Goal: Task Accomplishment & Management: Manage account settings

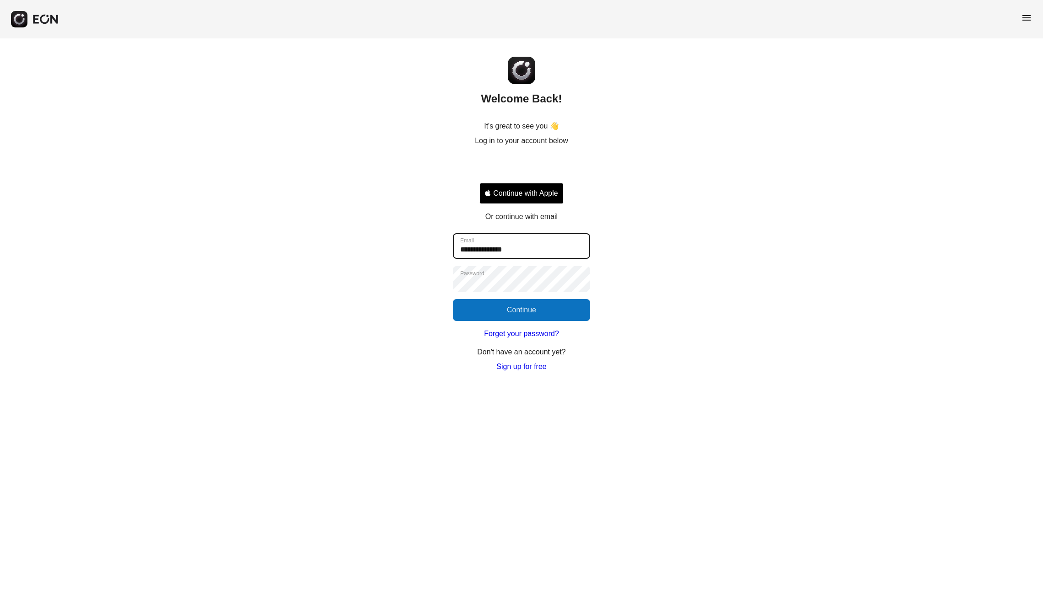
type input "**********"
click at [523, 310] on button "Continue" at bounding box center [521, 310] width 137 height 22
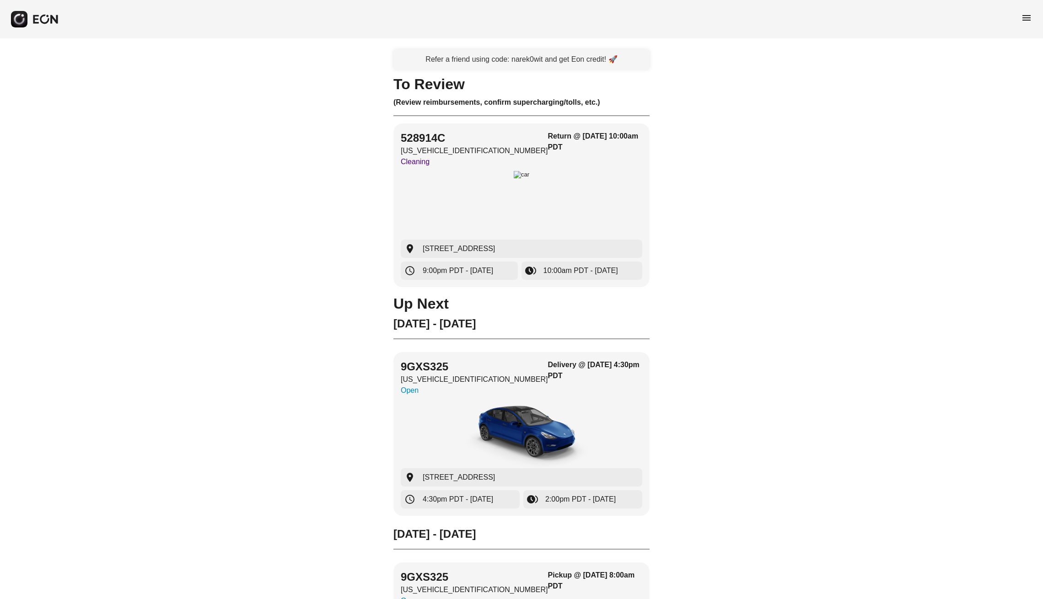
click at [1026, 17] on span "menu" at bounding box center [1026, 17] width 11 height 11
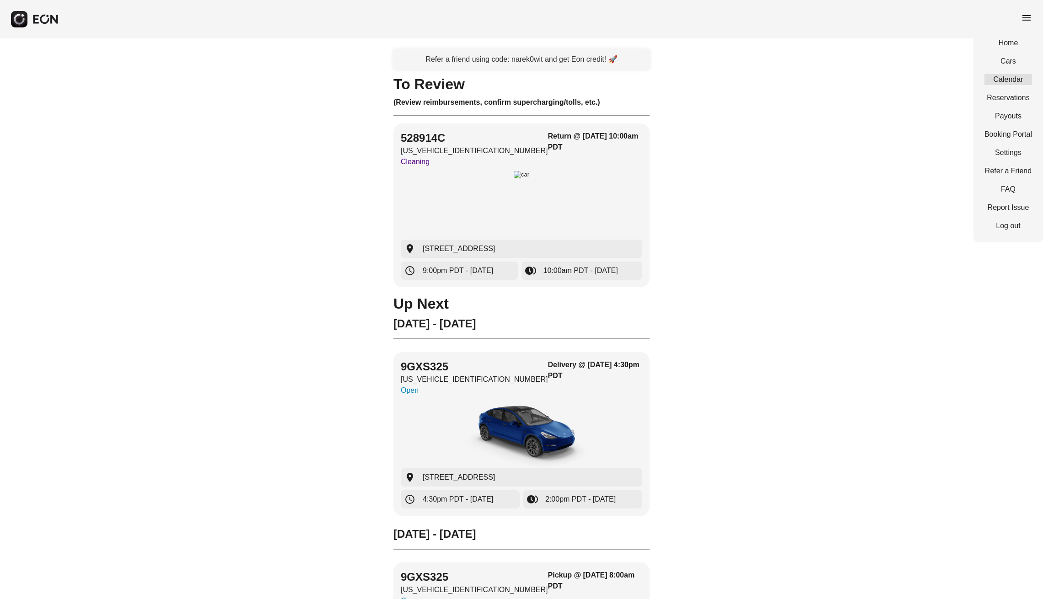
click at [1007, 77] on link "Calendar" at bounding box center [1008, 79] width 48 height 11
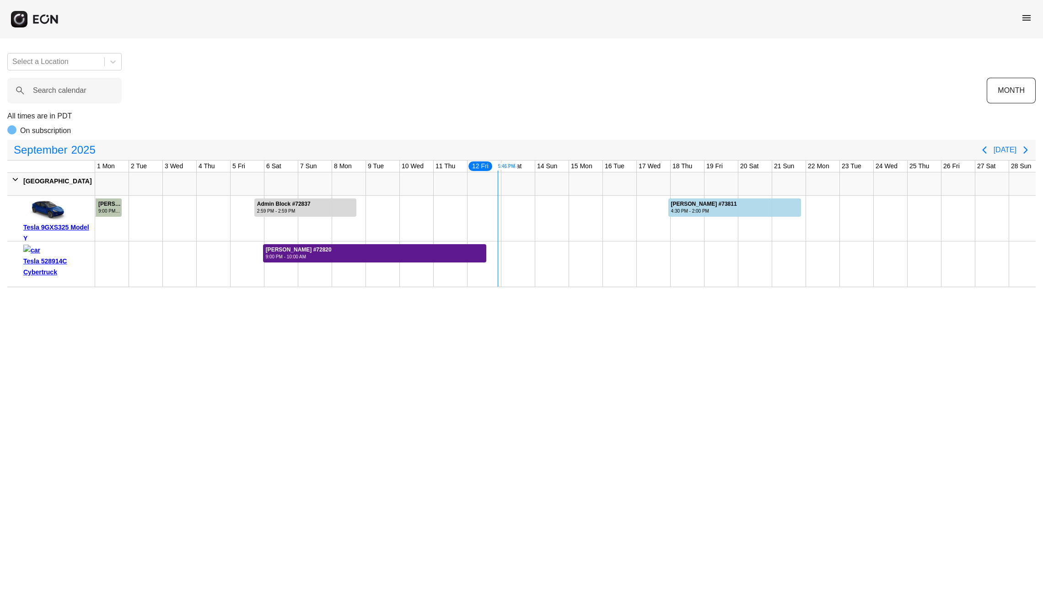
click at [450, 249] on div at bounding box center [375, 253] width 224 height 18
click at [451, 255] on div at bounding box center [375, 253] width 224 height 18
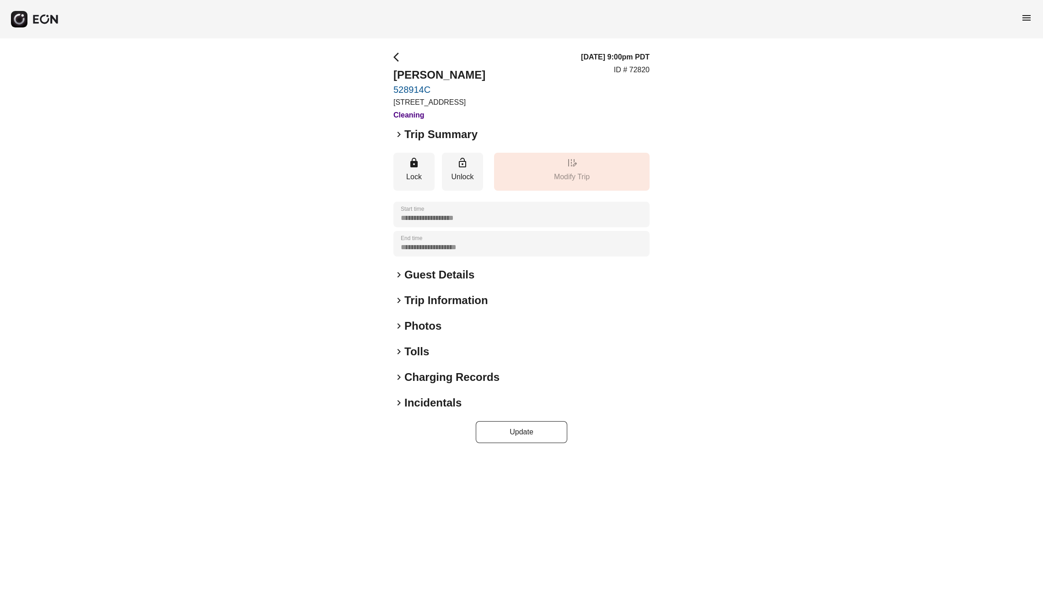
click at [425, 282] on h2 "Guest Details" at bounding box center [439, 275] width 70 height 15
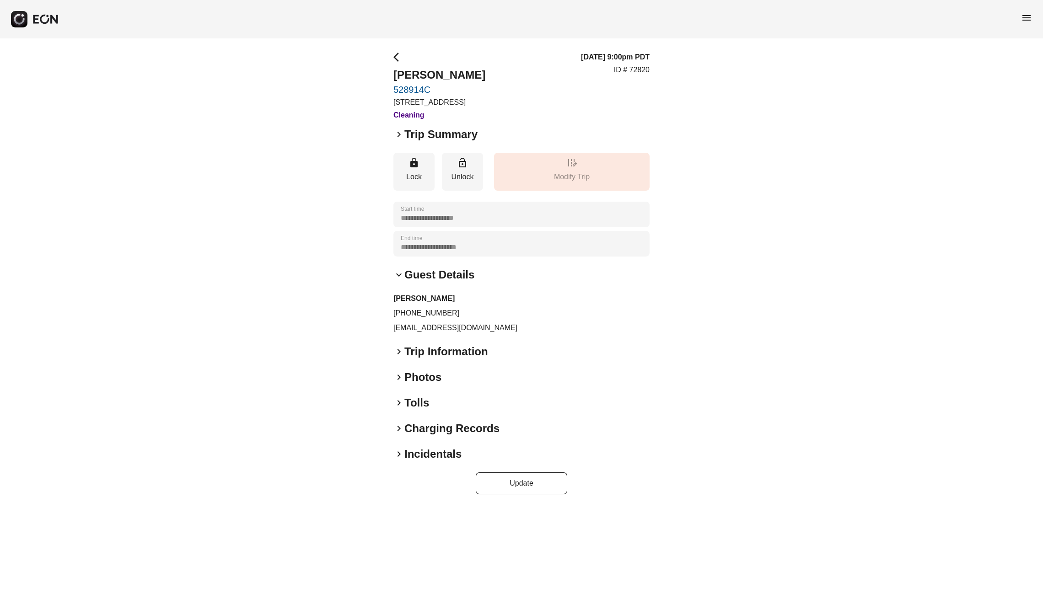
click at [396, 357] on span "keyboard_arrow_right" at bounding box center [398, 351] width 11 height 11
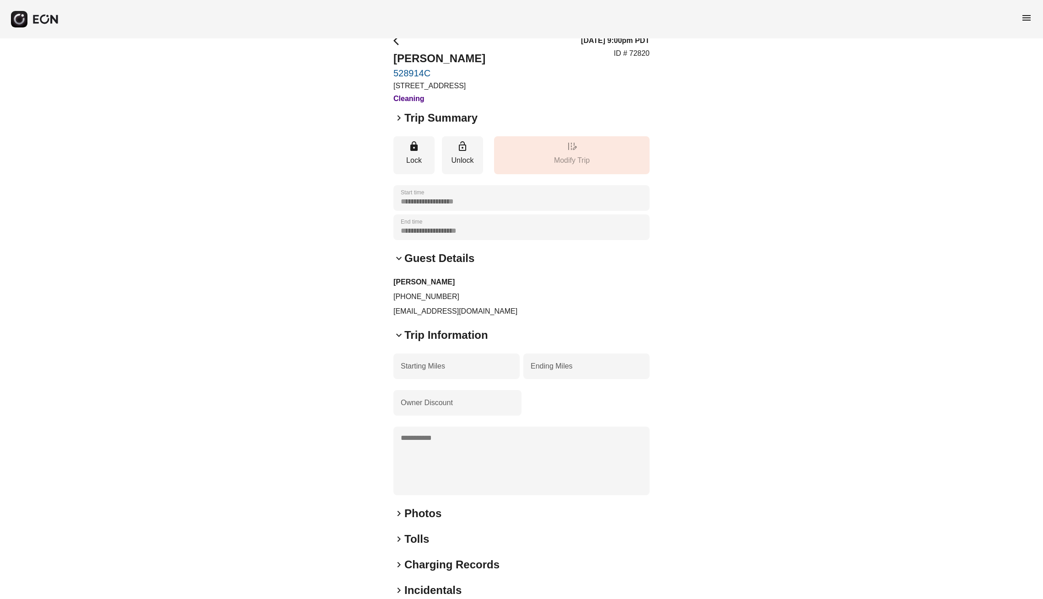
scroll to position [17, 0]
click at [413, 520] on h2 "Photos" at bounding box center [422, 512] width 37 height 15
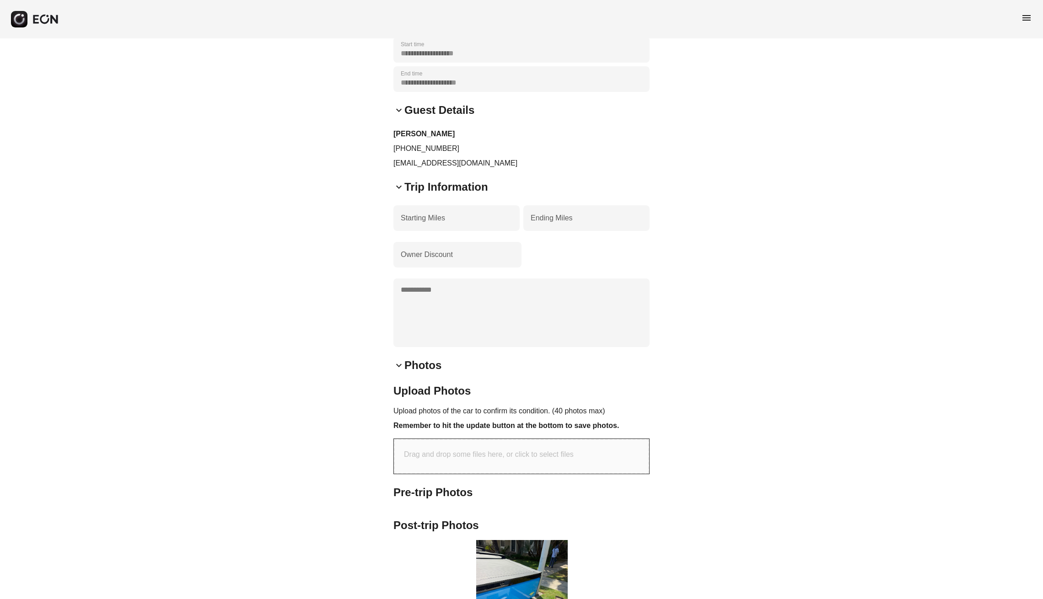
click at [413, 523] on div "Pre-trip Photos Post-trip Photos Previous [DATE] 16:51:44 PDT Next 1 2" at bounding box center [521, 587] width 256 height 204
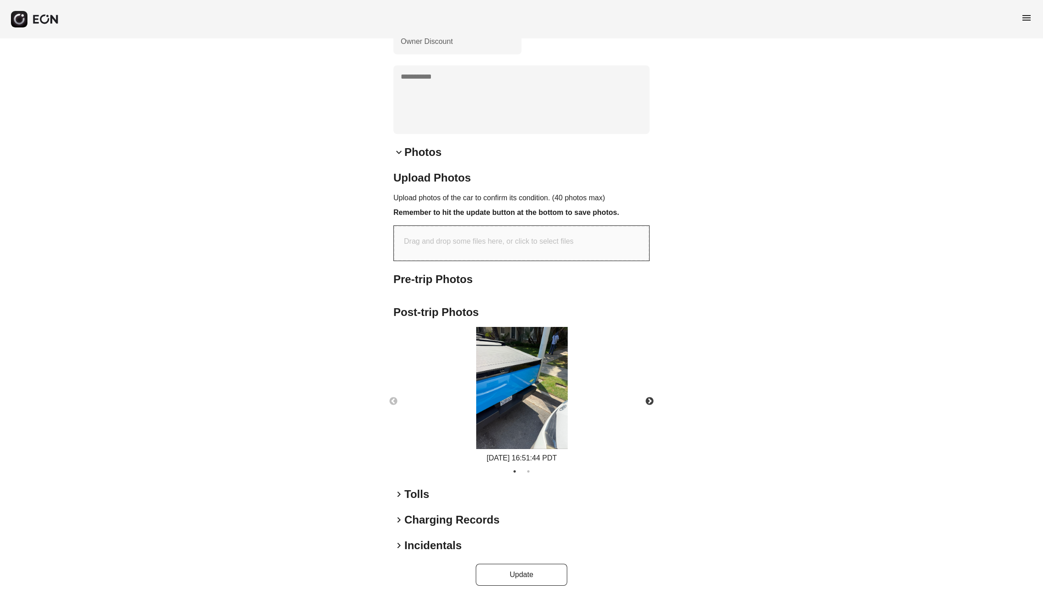
scroll to position [388, 0]
click at [538, 402] on img at bounding box center [521, 388] width 91 height 122
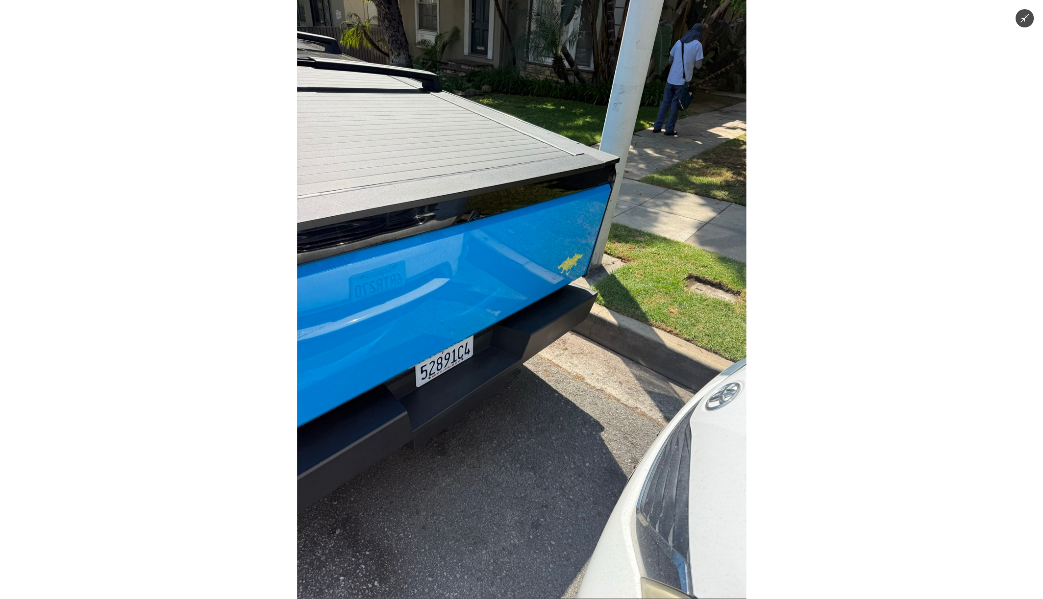
click at [702, 270] on img at bounding box center [521, 299] width 449 height 599
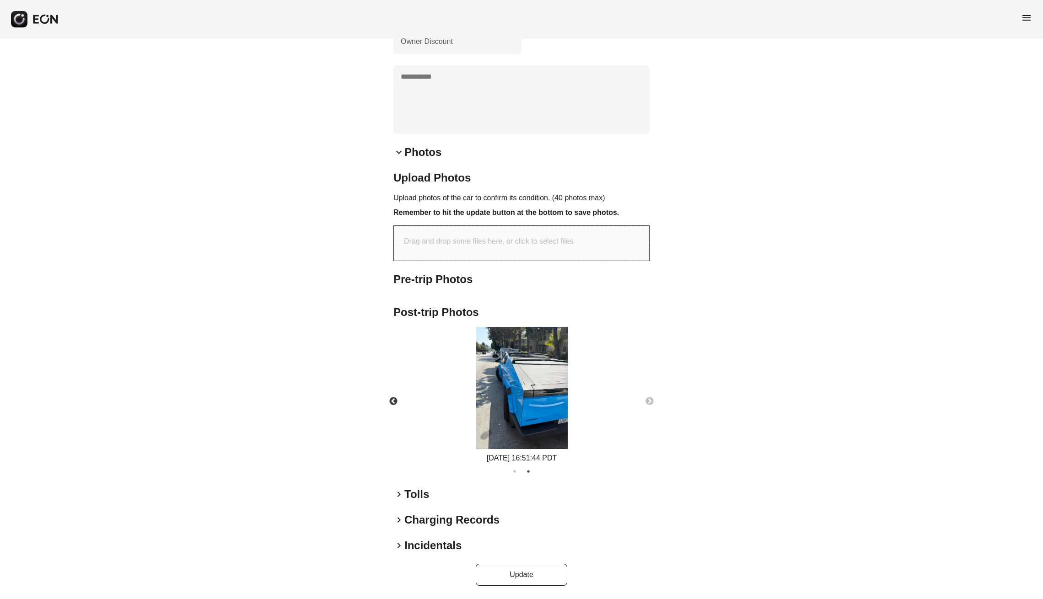
click at [654, 400] on button "Next" at bounding box center [649, 402] width 32 height 32
click at [652, 402] on button "Next" at bounding box center [649, 402] width 32 height 32
click at [531, 407] on img at bounding box center [521, 388] width 91 height 122
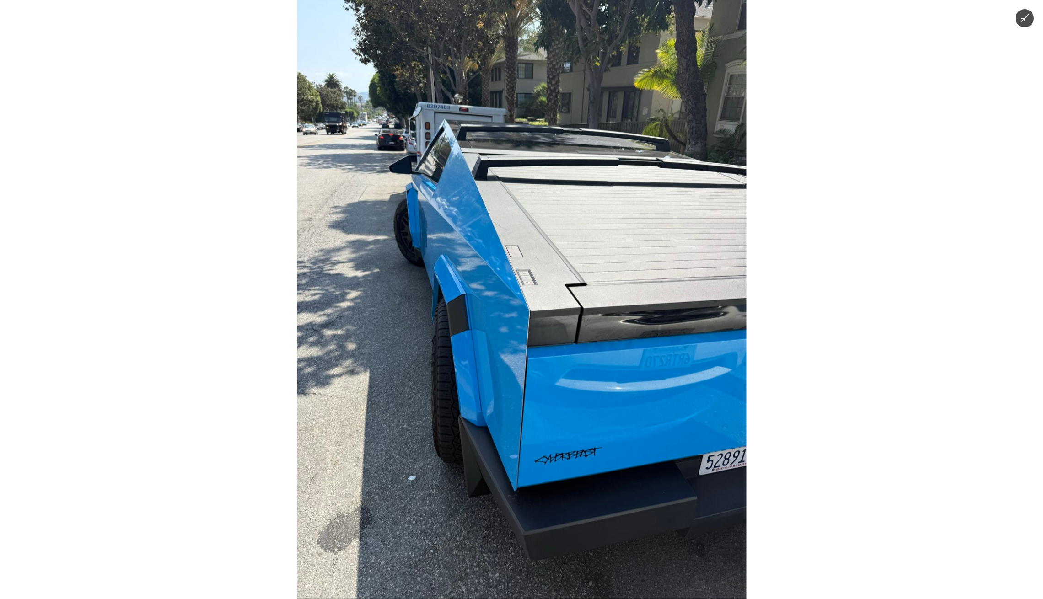
click at [1025, 18] on button "Minimize image" at bounding box center [1024, 18] width 18 height 18
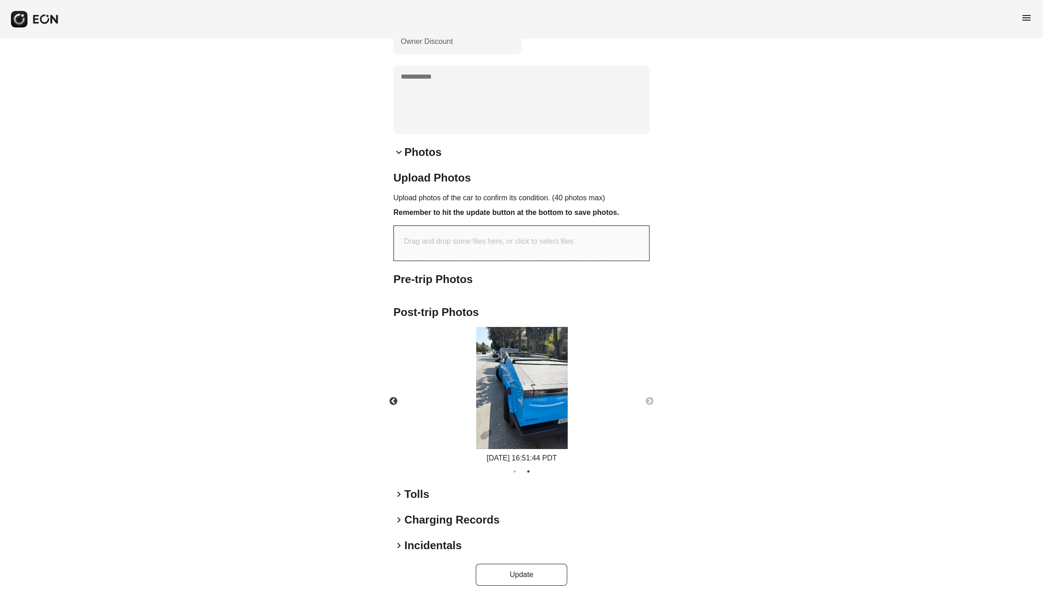
click at [545, 391] on img at bounding box center [521, 388] width 91 height 122
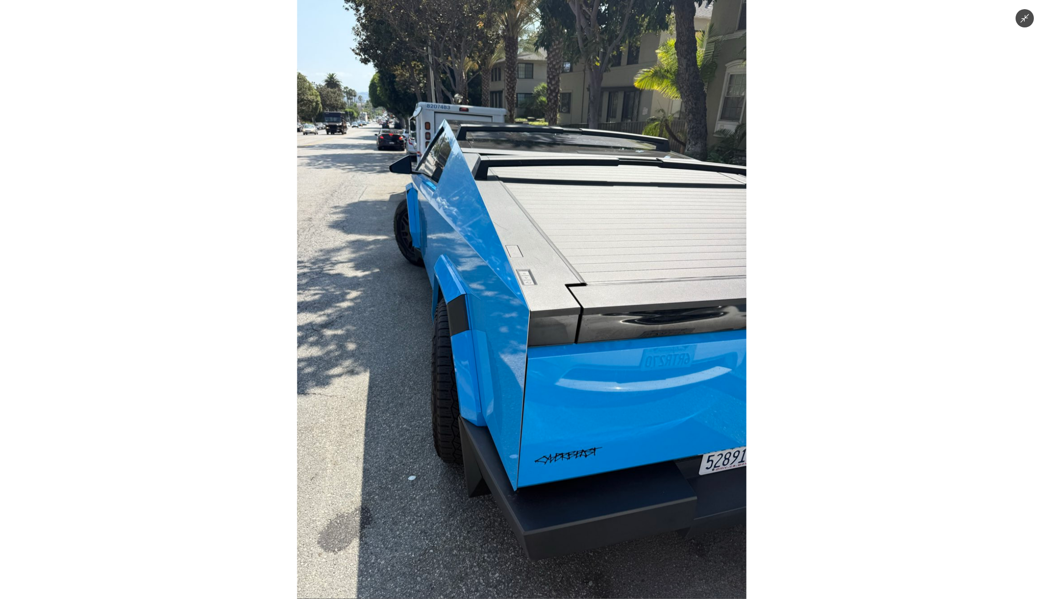
click at [698, 375] on img at bounding box center [521, 299] width 449 height 599
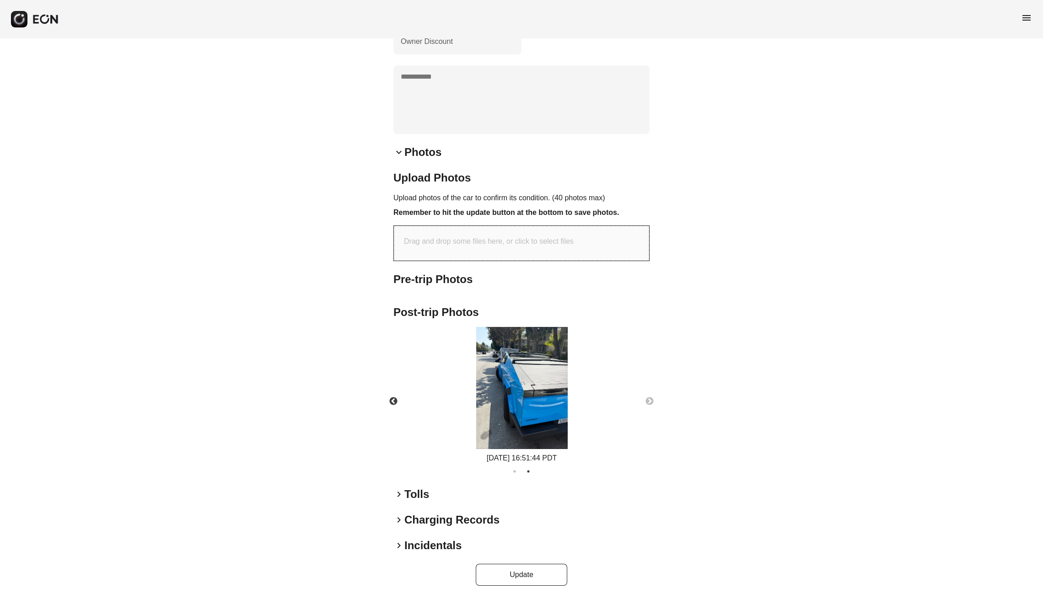
click at [559, 380] on img at bounding box center [521, 388] width 91 height 122
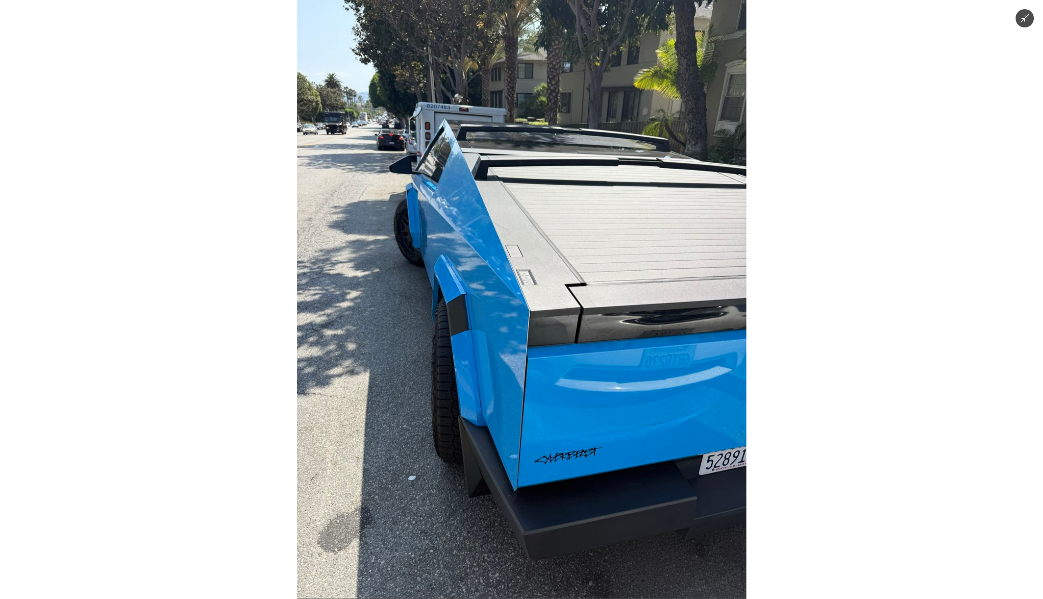
click at [736, 277] on img at bounding box center [521, 299] width 449 height 599
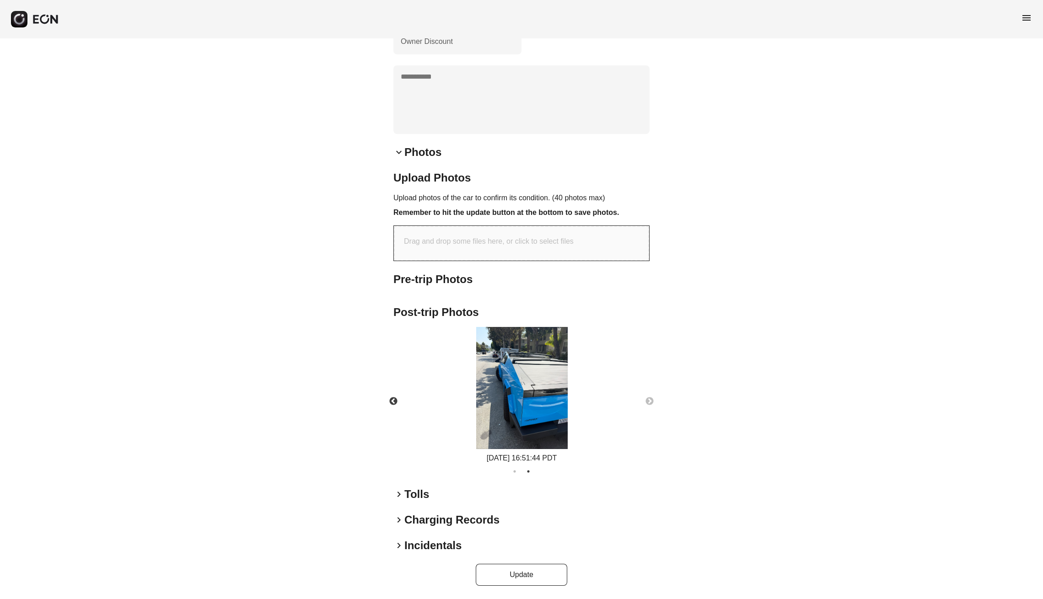
click at [650, 398] on button "Next" at bounding box center [649, 402] width 32 height 32
click at [392, 402] on button "Previous" at bounding box center [393, 402] width 32 height 32
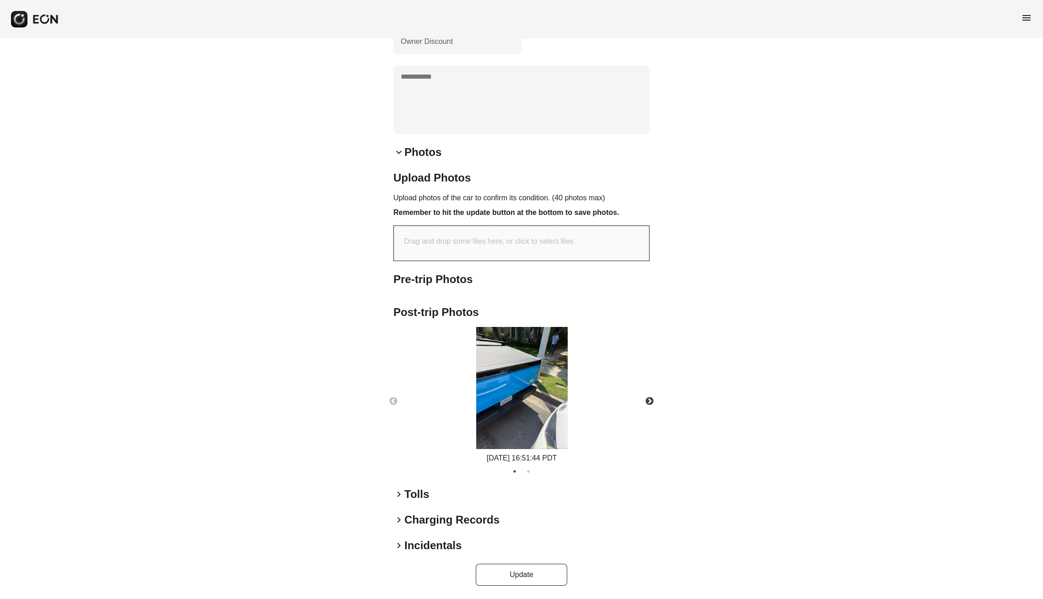
click at [392, 402] on button "Previous" at bounding box center [393, 402] width 32 height 32
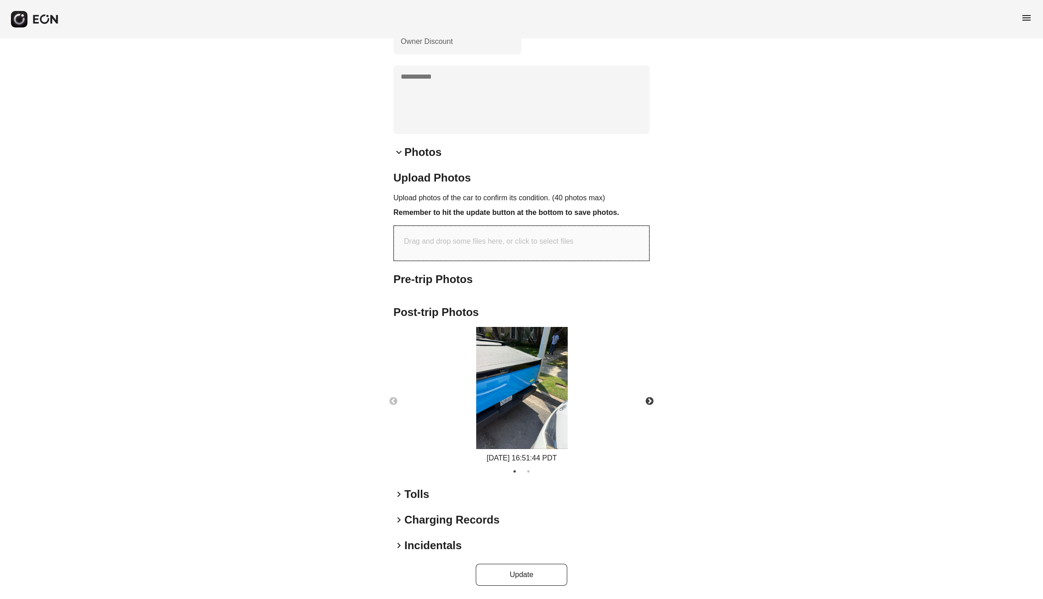
click at [392, 402] on button "Previous" at bounding box center [393, 402] width 32 height 32
click at [423, 504] on div "**********" at bounding box center [521, 130] width 256 height 912
click at [418, 495] on h2 "Tolls" at bounding box center [416, 494] width 25 height 15
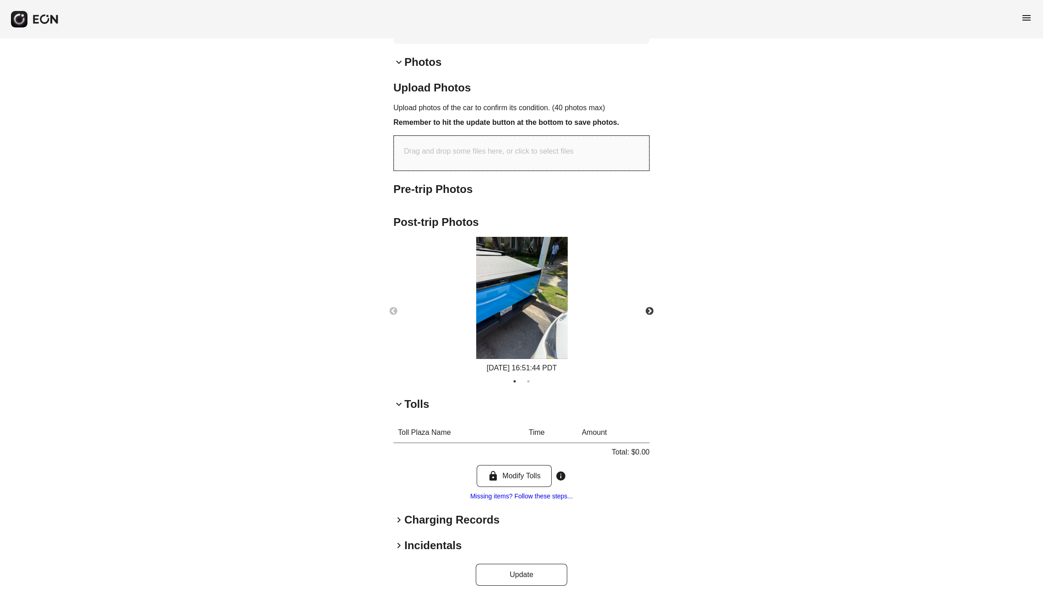
scroll to position [478, 0]
drag, startPoint x: 453, startPoint y: 521, endPoint x: 443, endPoint y: 521, distance: 9.6
click at [447, 521] on h2 "Charging Records" at bounding box center [451, 520] width 95 height 15
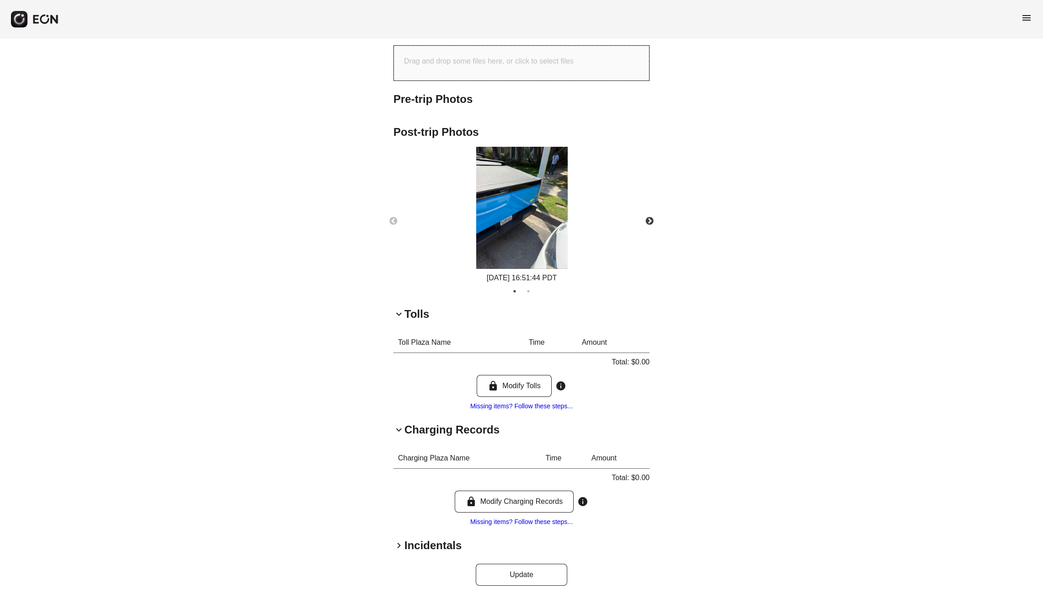
scroll to position [568, 0]
click at [413, 555] on div "**********" at bounding box center [521, 40] width 256 height 1092
click at [417, 543] on h2 "Incidentals" at bounding box center [432, 545] width 57 height 15
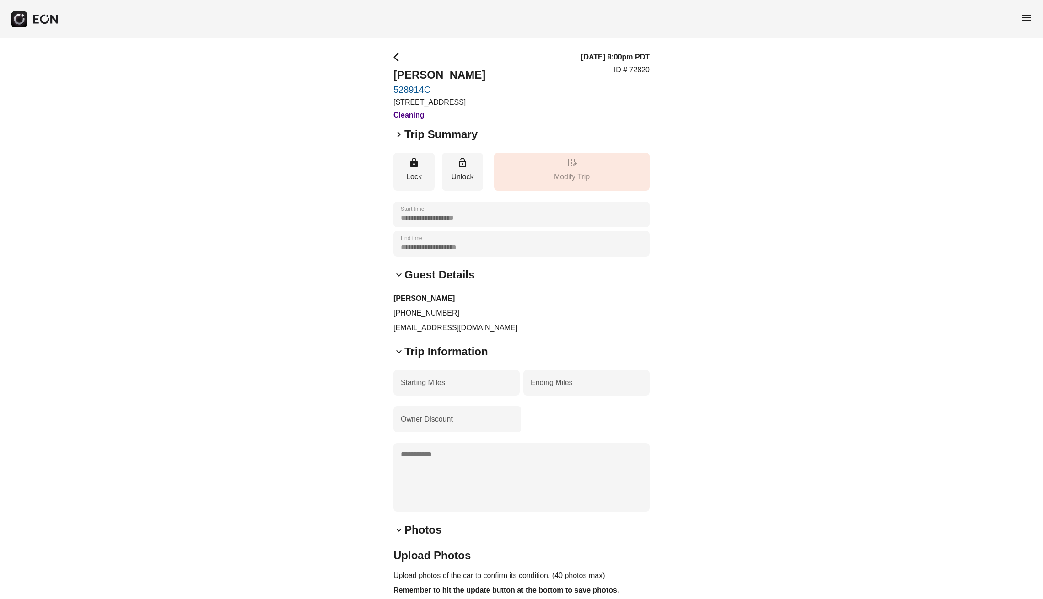
scroll to position [0, 0]
click at [424, 90] on link "528914C" at bounding box center [439, 89] width 92 height 11
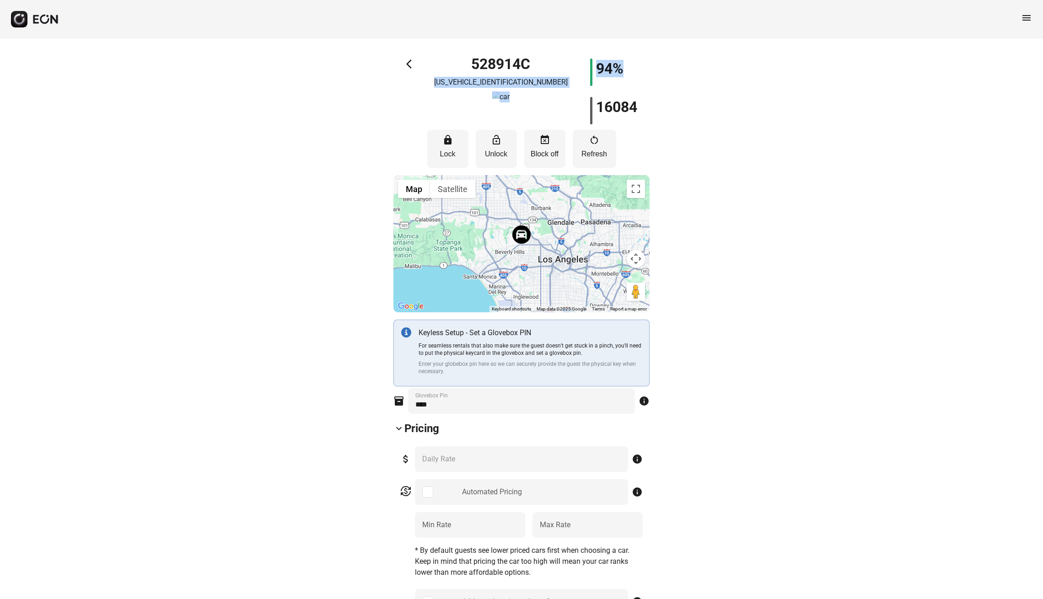
drag, startPoint x: 638, startPoint y: 70, endPoint x: 568, endPoint y: 63, distance: 69.9
click at [568, 63] on div "arrow_back_ios 528914C [US_VEHICLE_IDENTIFICATION_NUMBER] 94% 16084" at bounding box center [521, 92] width 256 height 66
click at [597, 146] on button "restart_alt Refresh" at bounding box center [594, 149] width 43 height 38
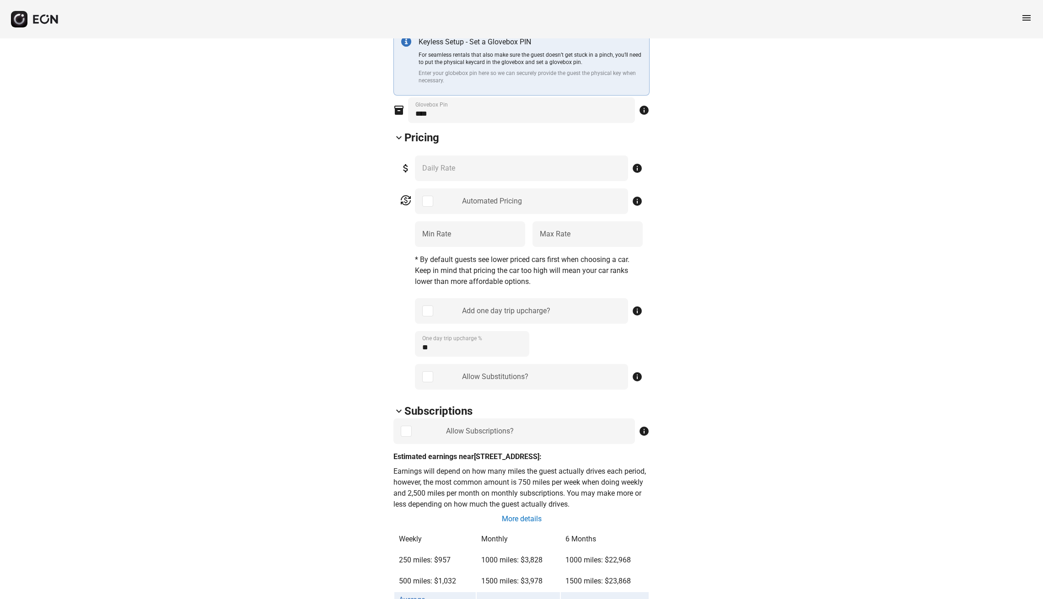
scroll to position [278, 0]
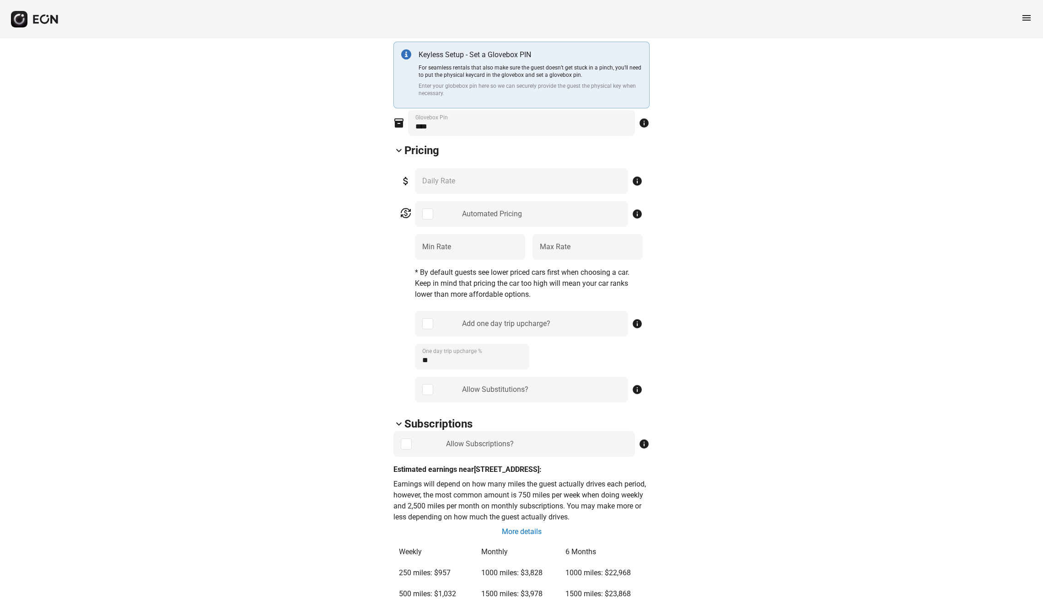
click at [617, 185] on div "attach_money *** Daily Rate info" at bounding box center [521, 181] width 242 height 26
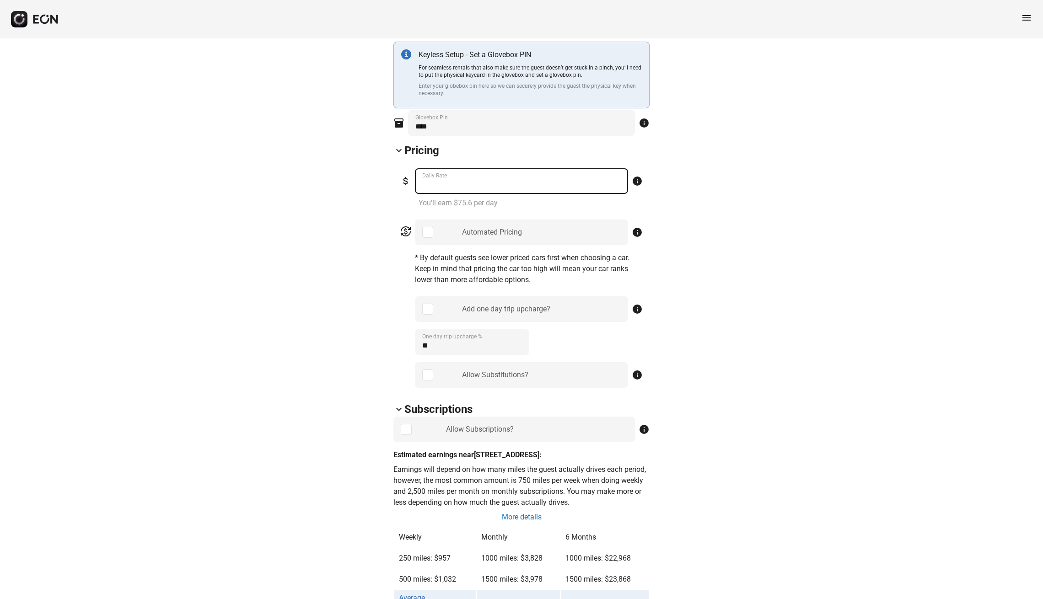
click at [618, 182] on Rate "***" at bounding box center [521, 181] width 213 height 26
click at [582, 180] on Rate "***" at bounding box center [521, 181] width 213 height 26
click at [491, 188] on Rate "***" at bounding box center [521, 181] width 213 height 26
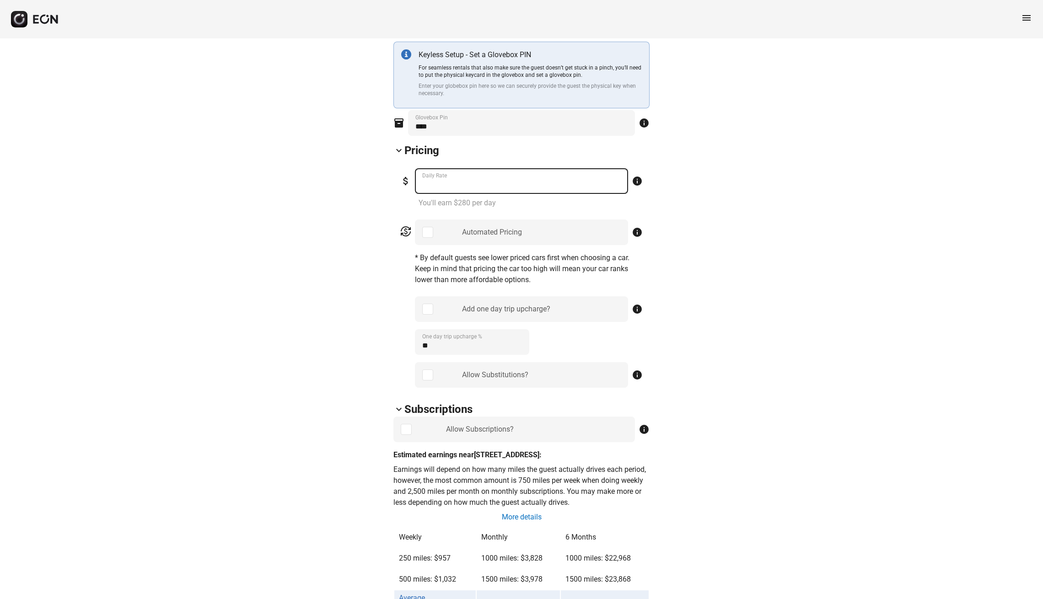
click at [448, 180] on Rate "***" at bounding box center [521, 181] width 213 height 26
type Rate "***"
click at [486, 346] on \% "**" at bounding box center [472, 342] width 114 height 26
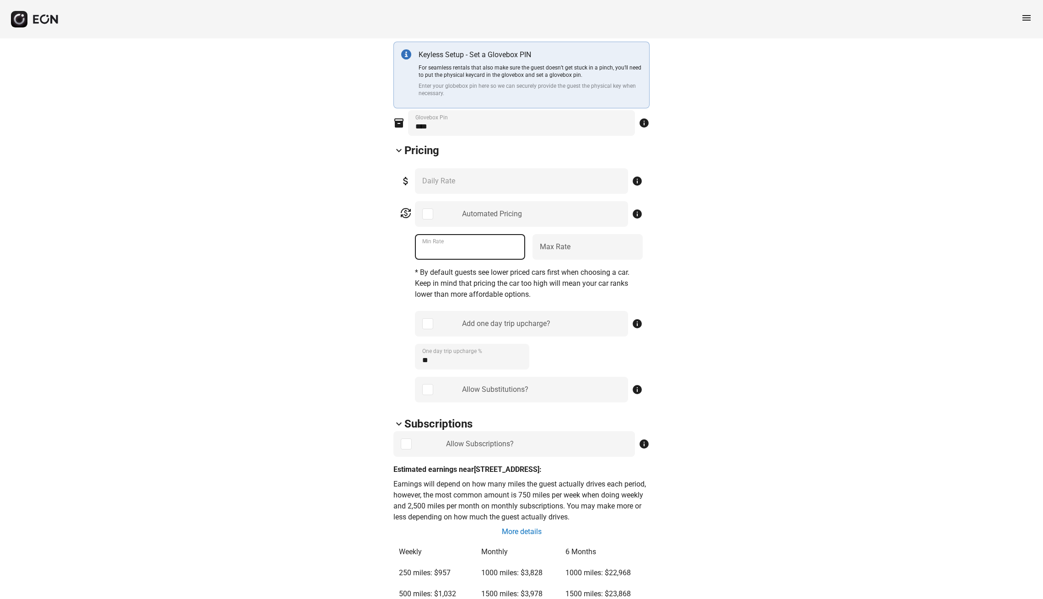
click at [435, 249] on Rate "***" at bounding box center [470, 247] width 110 height 26
type Rate "***"
click at [571, 181] on div "attach_money *** Daily Rate info" at bounding box center [521, 181] width 242 height 26
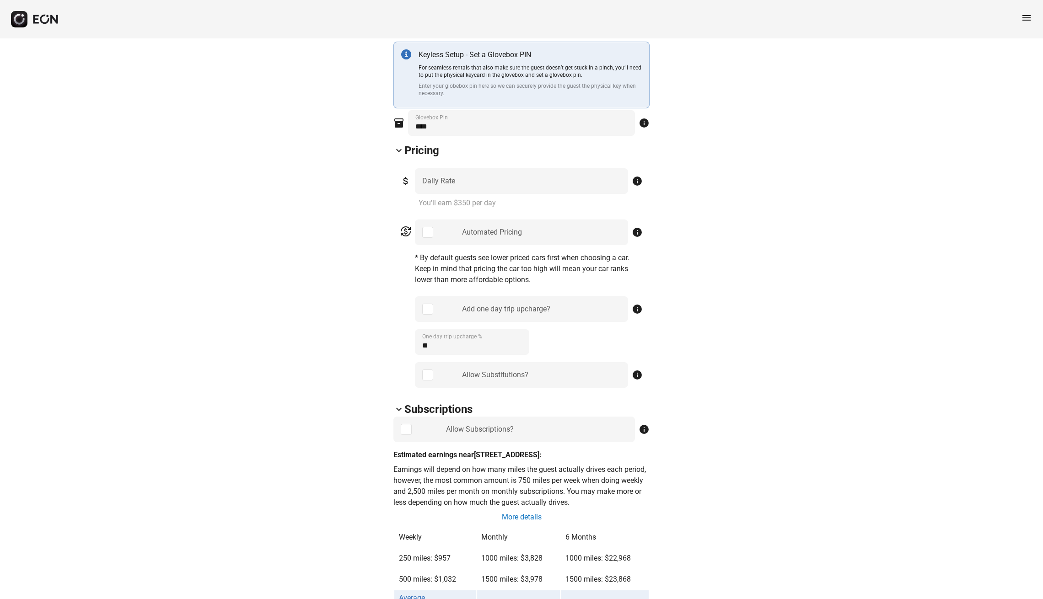
click at [447, 167] on div "attach_money *** Daily Rate info You'll earn $350 per day currency_exchange Aut…" at bounding box center [521, 277] width 256 height 233
click at [443, 188] on Rate "***" at bounding box center [521, 181] width 213 height 26
type Rate "*"
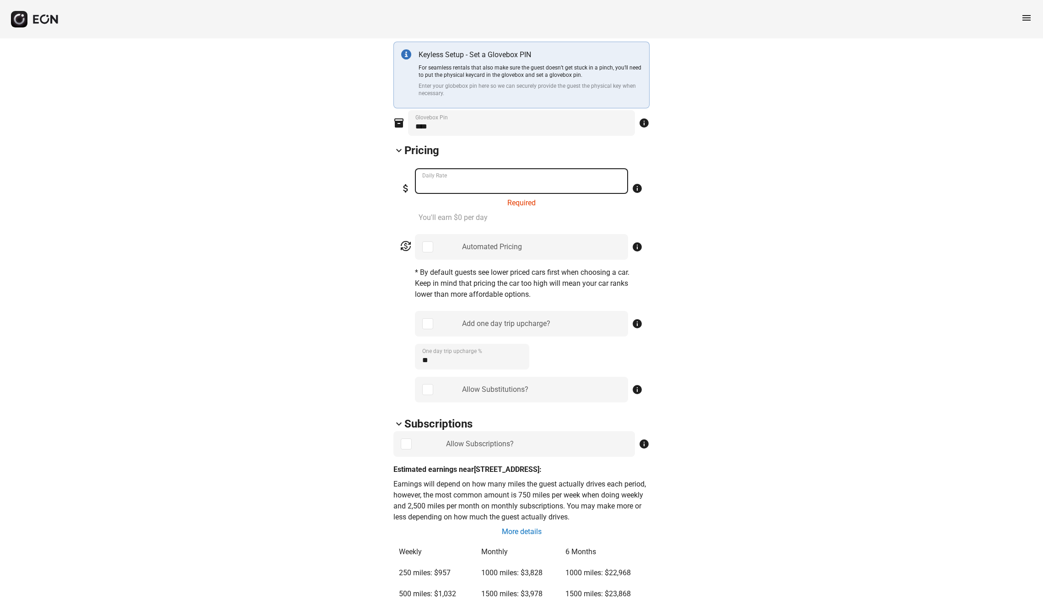
type Rate "*"
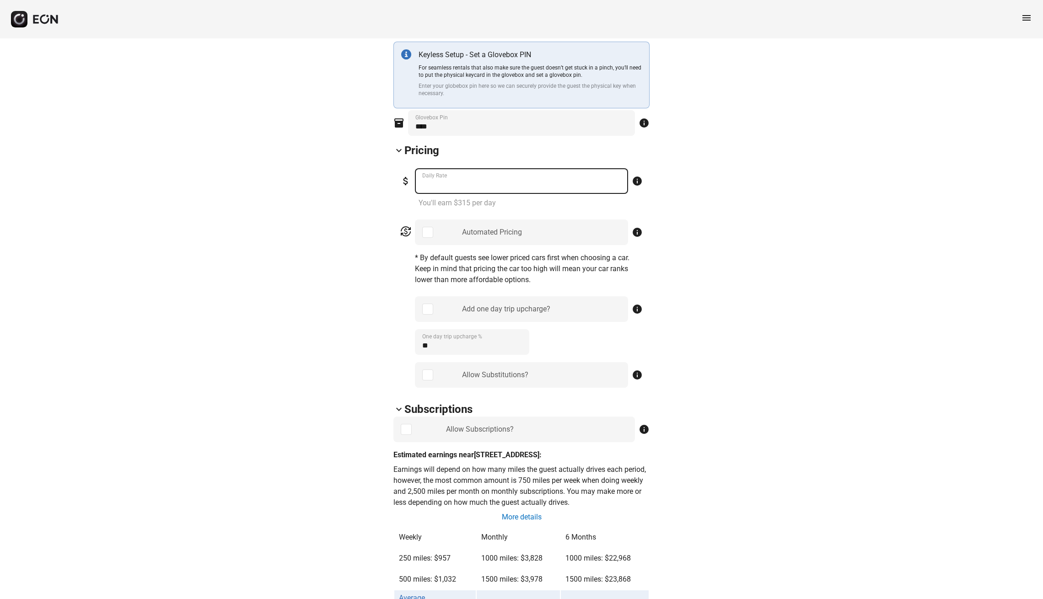
type Rate "***"
click at [441, 343] on \% "**" at bounding box center [472, 342] width 114 height 26
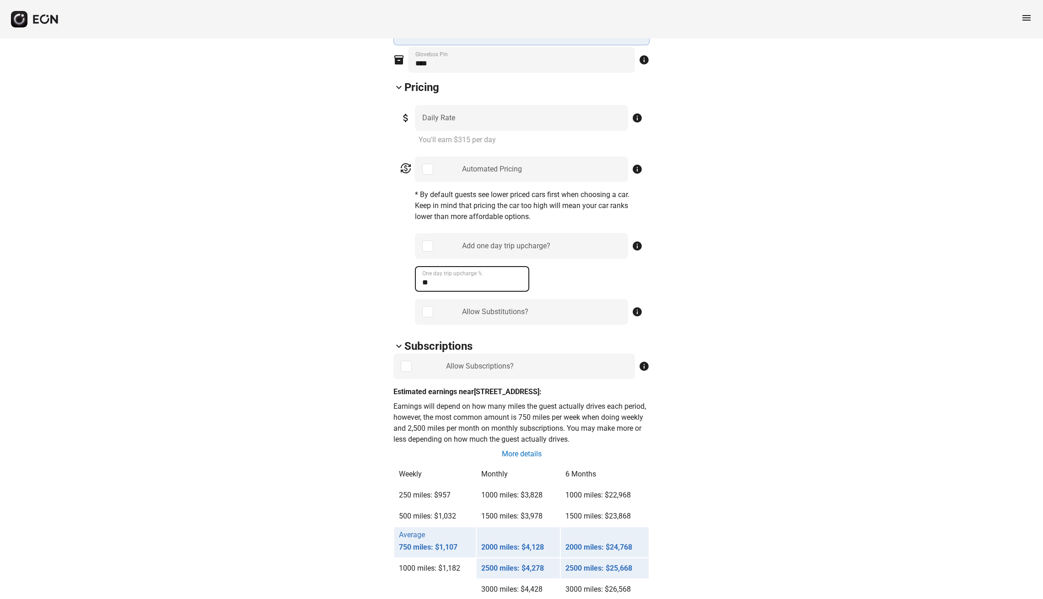
scroll to position [445, 0]
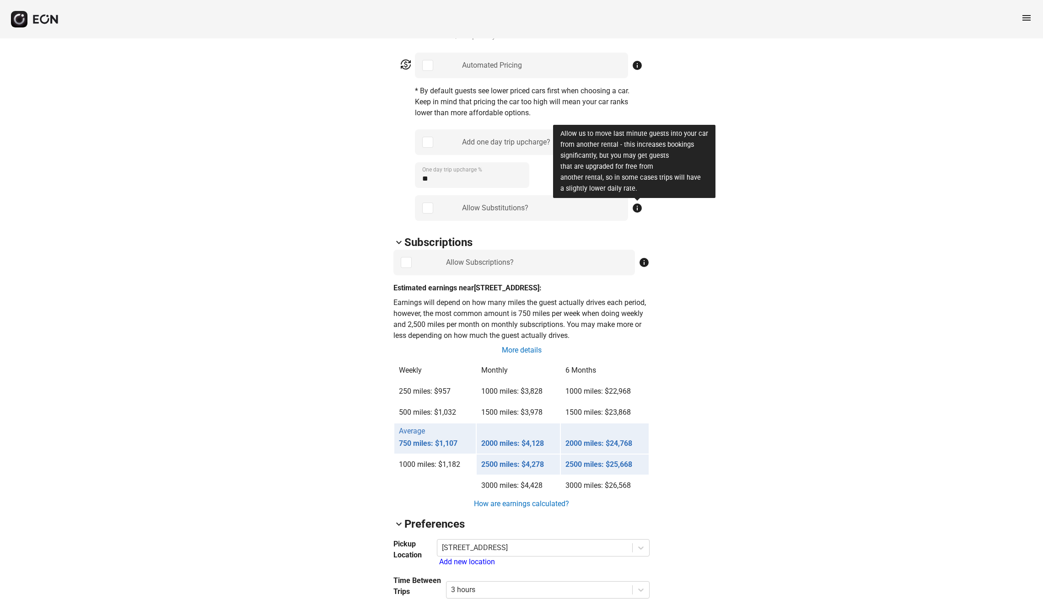
click at [639, 204] on span "info" at bounding box center [637, 208] width 11 height 11
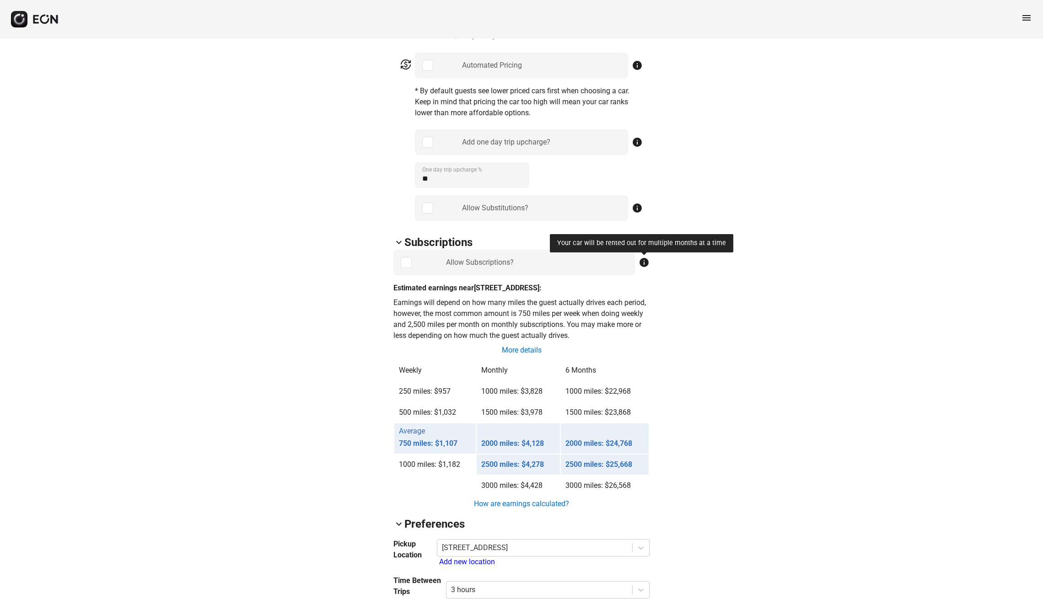
click at [645, 259] on span "info" at bounding box center [643, 262] width 11 height 11
click at [710, 319] on div "arrow_back_ios 528914C [US_VEHICLE_IDENTIFICATION_NUMBER] 94% 16084 lock Lock l…" at bounding box center [521, 447] width 1043 height 1709
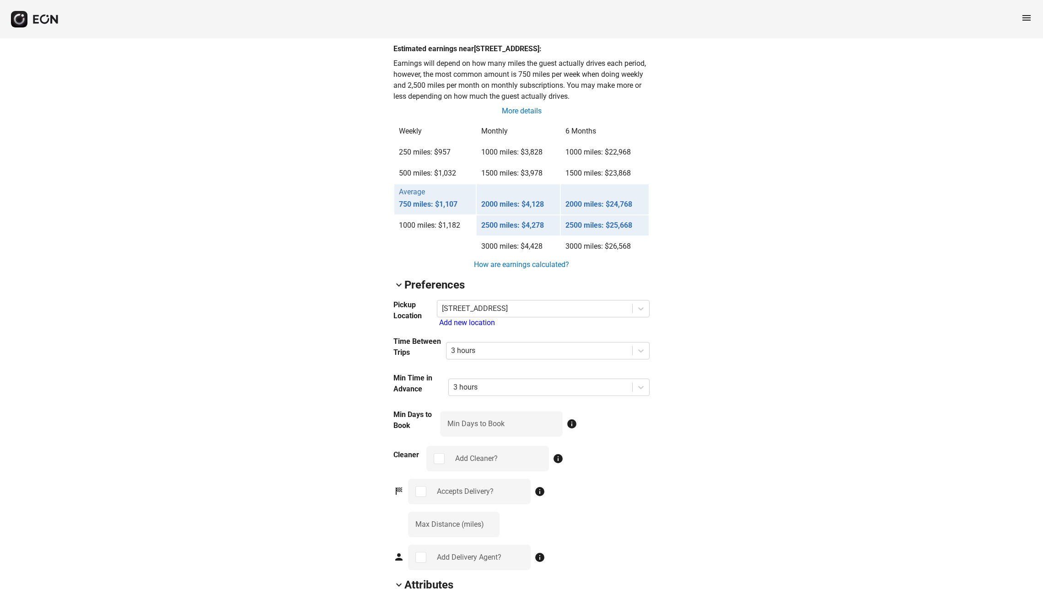
scroll to position [694, 0]
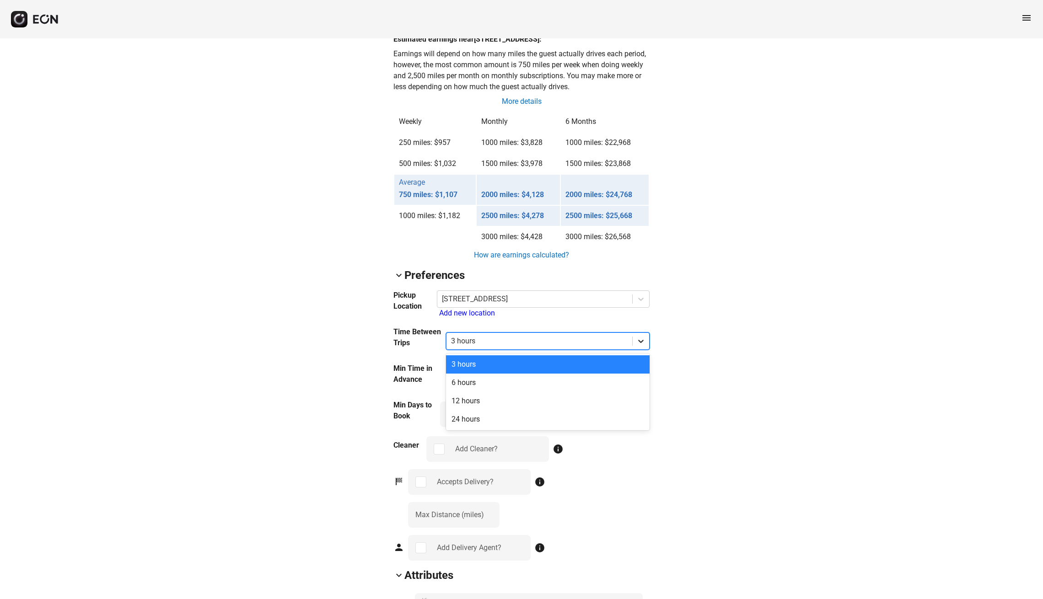
click at [643, 346] on icon at bounding box center [640, 341] width 9 height 9
click at [710, 358] on div "arrow_back_ios 528914C [US_VEHICLE_IDENTIFICATION_NUMBER] 94% 16084 lock Lock l…" at bounding box center [521, 199] width 1043 height 1709
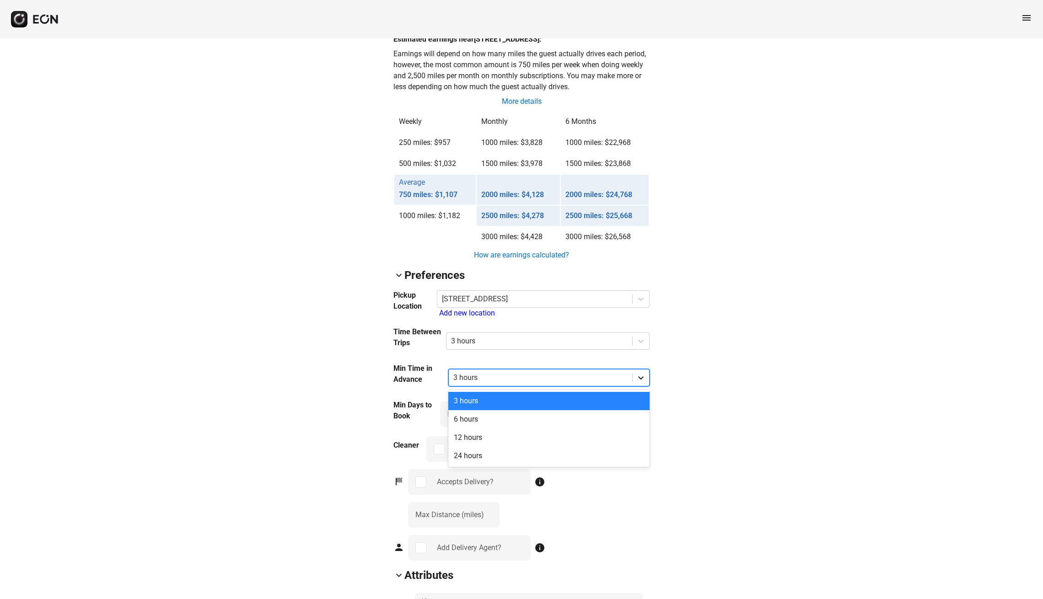
click at [643, 381] on div at bounding box center [641, 378] width 16 height 16
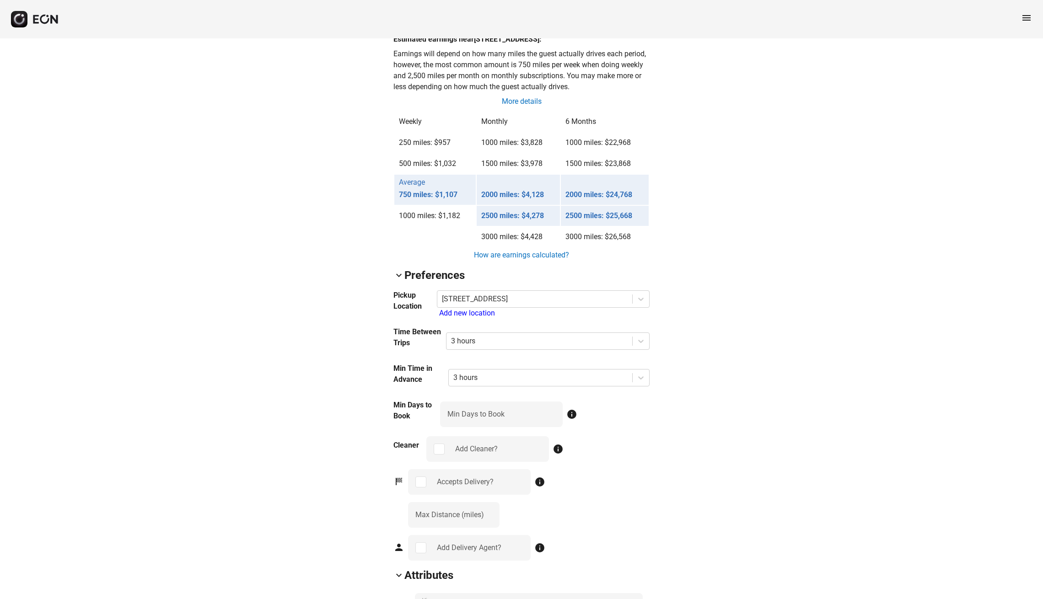
click at [708, 396] on div "arrow_back_ios 528914C [US_VEHICLE_IDENTIFICATION_NUMBER] 94% 16084 lock Lock l…" at bounding box center [521, 199] width 1043 height 1709
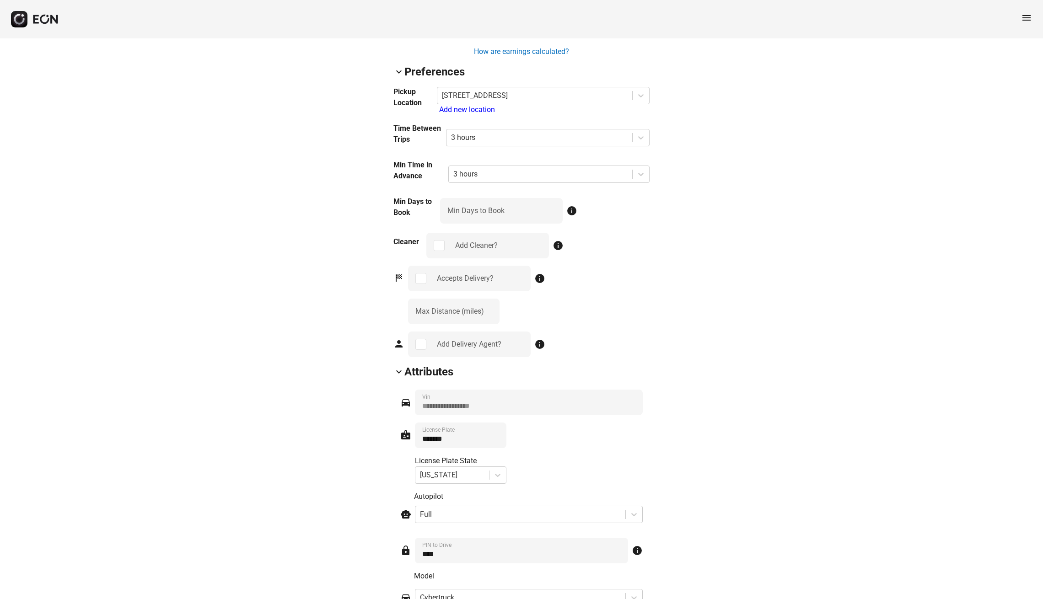
scroll to position [902, 0]
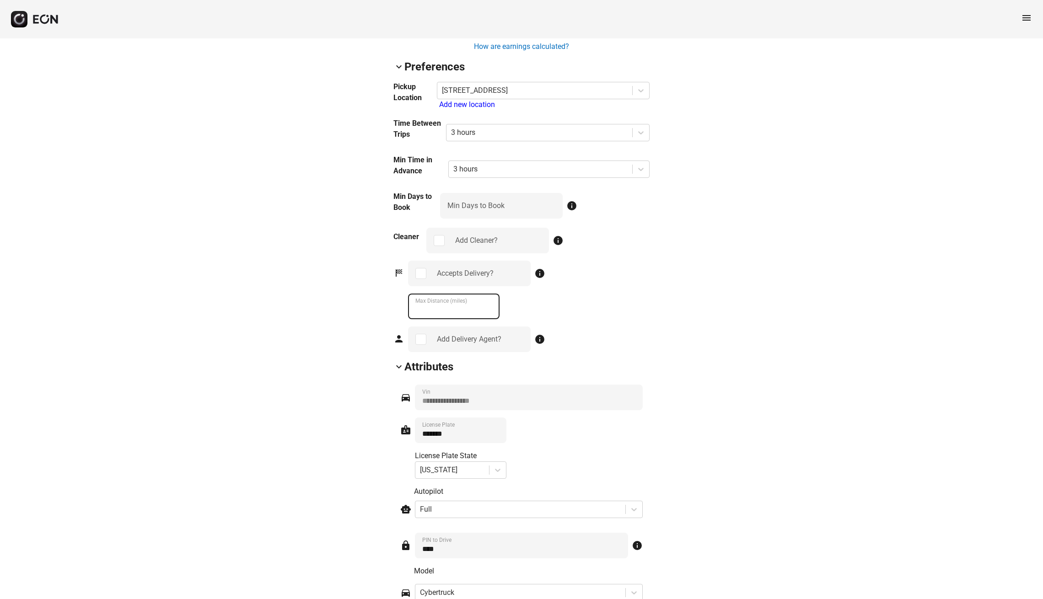
click at [484, 314] on \(miles\) "***" at bounding box center [453, 307] width 91 height 26
click at [489, 319] on \(miles\) "**" at bounding box center [453, 307] width 91 height 26
click at [488, 315] on \(miles\) "**" at bounding box center [453, 307] width 91 height 26
click at [488, 317] on \(miles\) "**" at bounding box center [453, 307] width 91 height 26
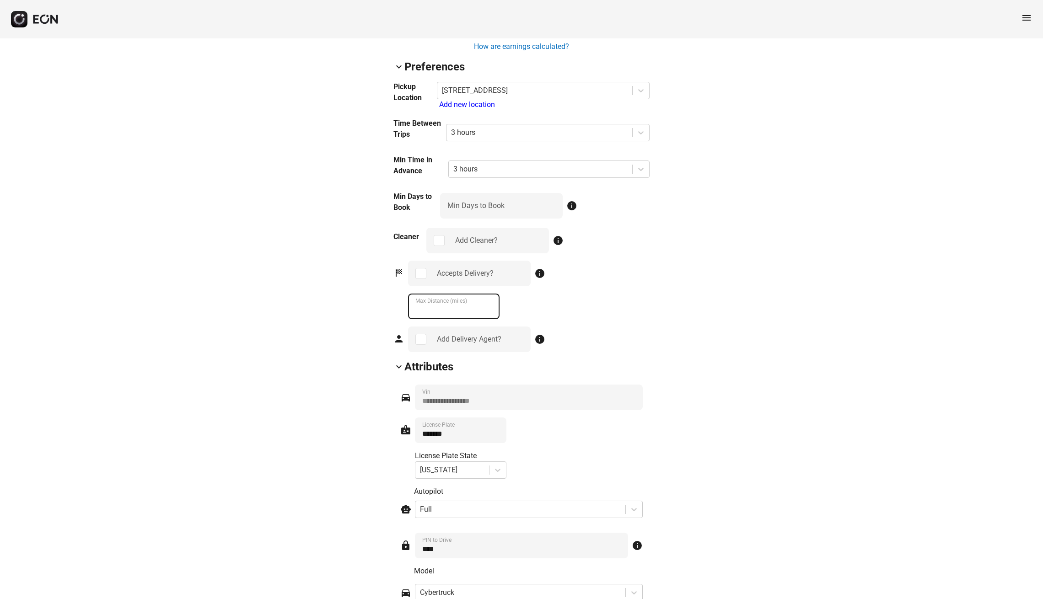
click at [488, 317] on \(miles\) "**" at bounding box center [453, 307] width 91 height 26
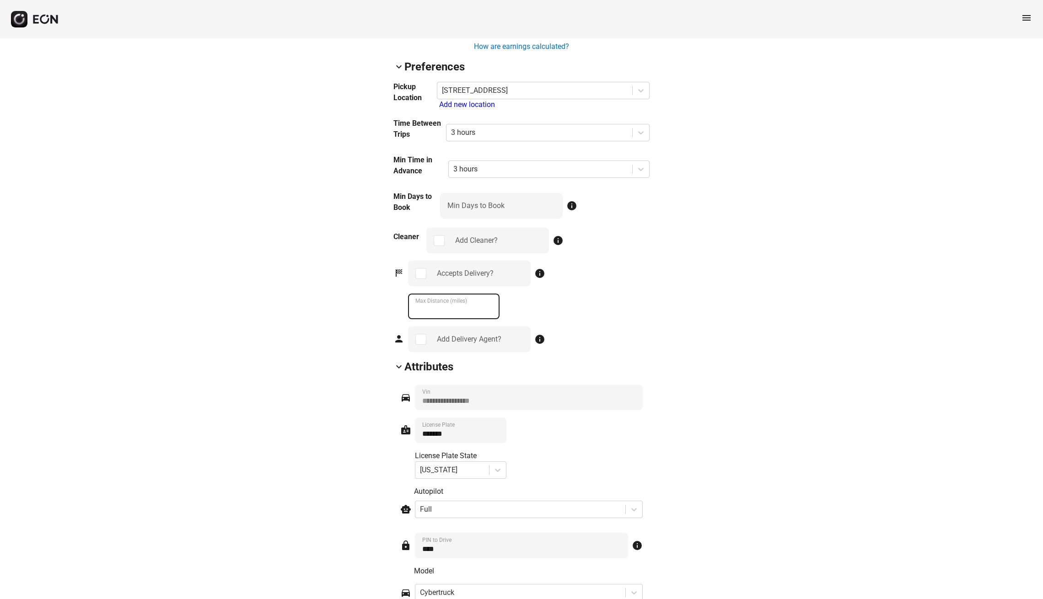
click at [488, 317] on \(miles\) "**" at bounding box center [453, 307] width 91 height 26
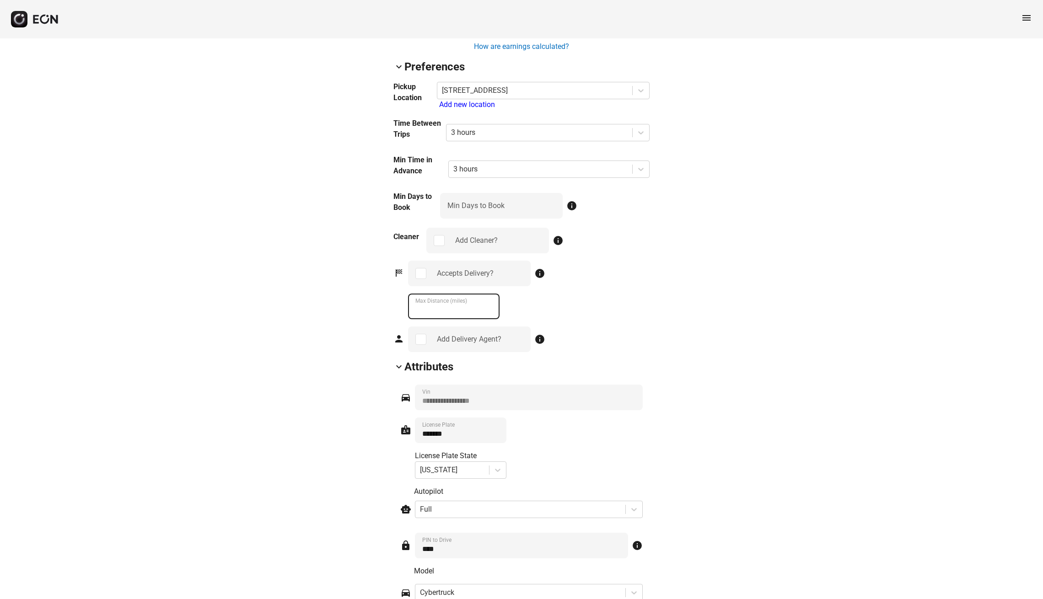
click at [488, 317] on \(miles\) "**" at bounding box center [453, 307] width 91 height 26
type \(miles\) "***"
click at [488, 317] on \(miles\) "***" at bounding box center [453, 307] width 91 height 26
click at [539, 319] on div "Accepts Delivery? info *** Max Distance (miles)" at bounding box center [528, 290] width 241 height 59
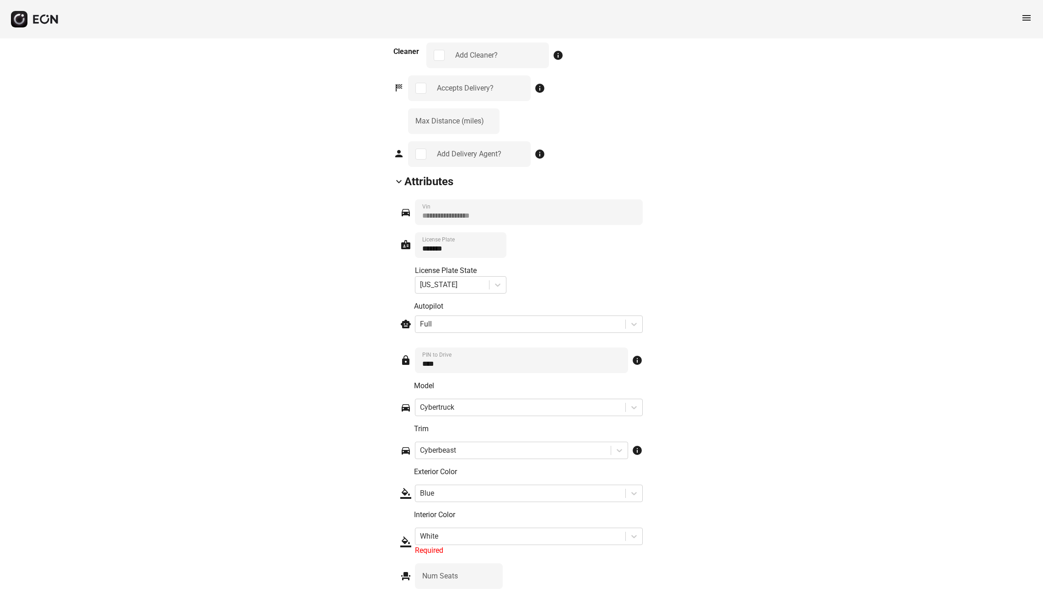
scroll to position [1089, 0]
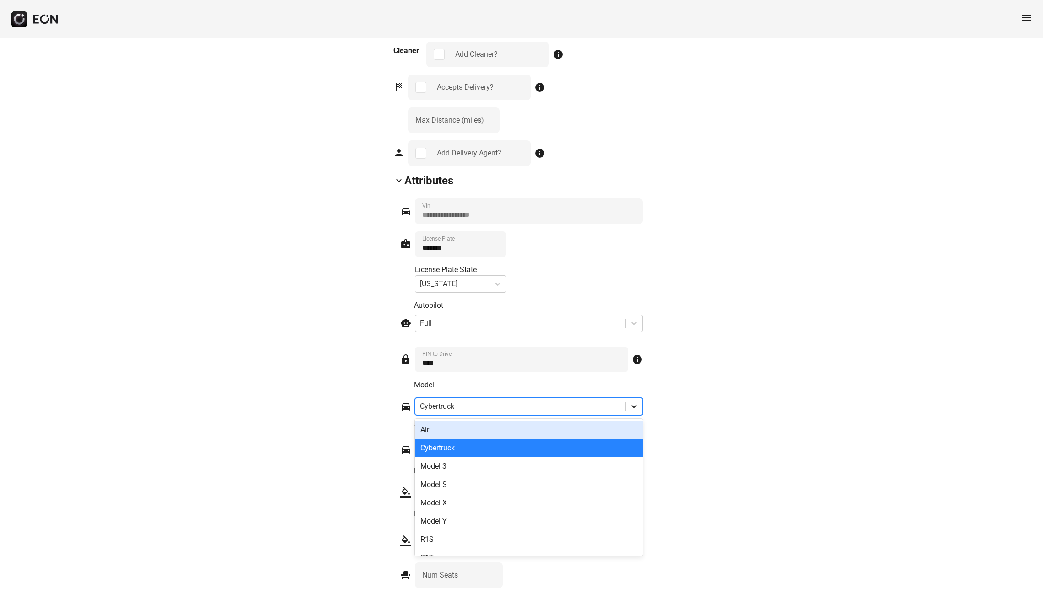
click at [629, 411] on icon at bounding box center [633, 406] width 9 height 9
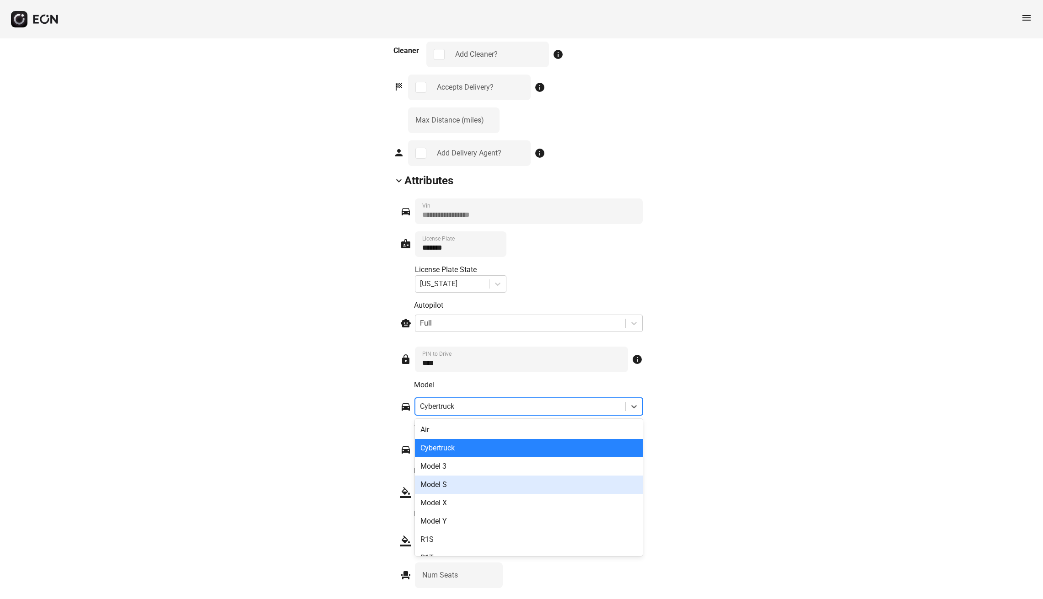
scroll to position [1089, 0]
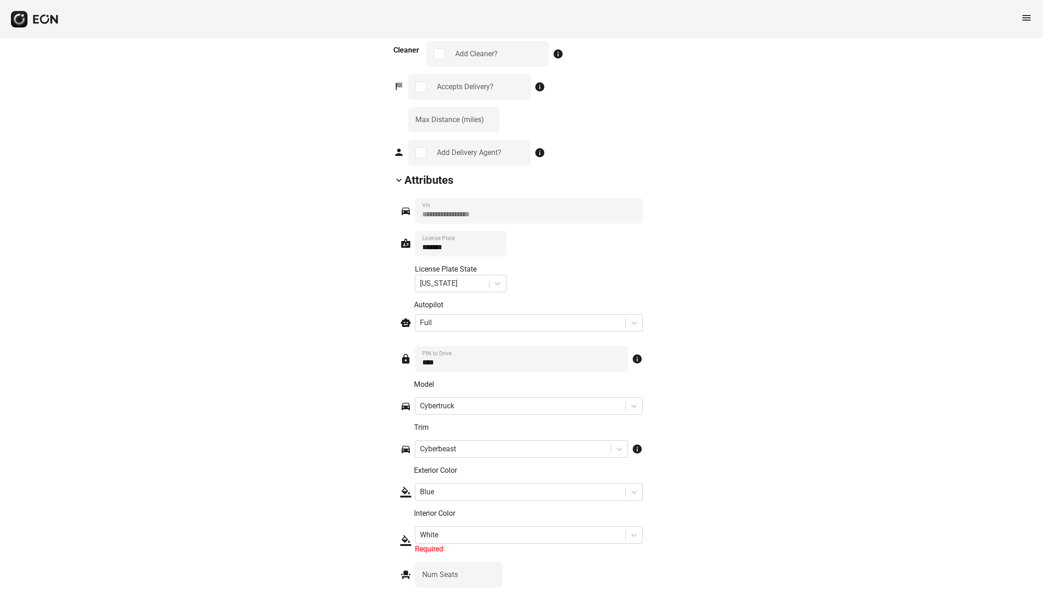
click at [638, 455] on span "info" at bounding box center [637, 449] width 11 height 11
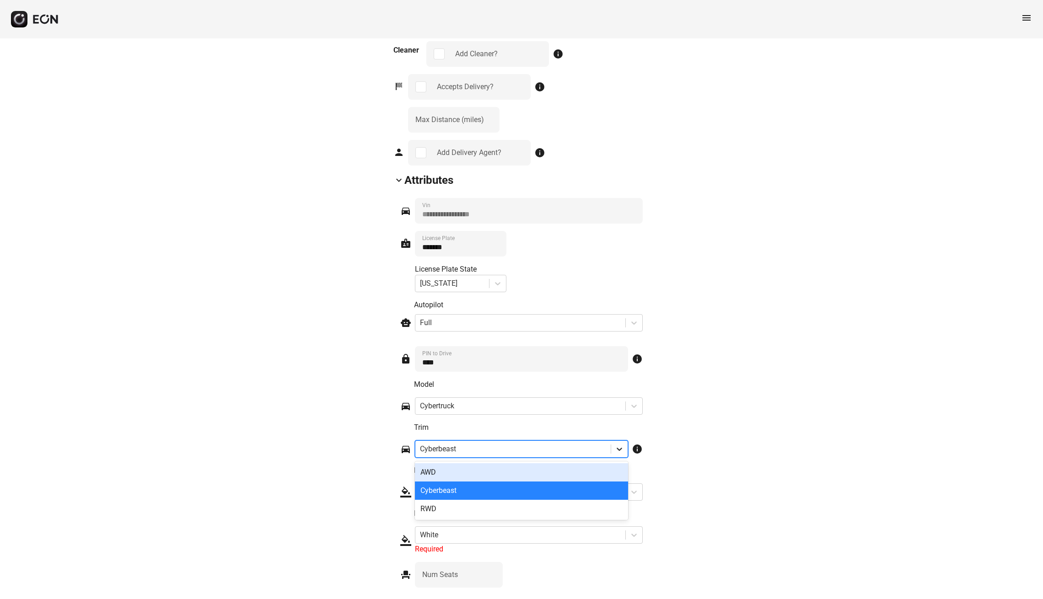
click at [621, 451] on icon at bounding box center [619, 449] width 5 height 3
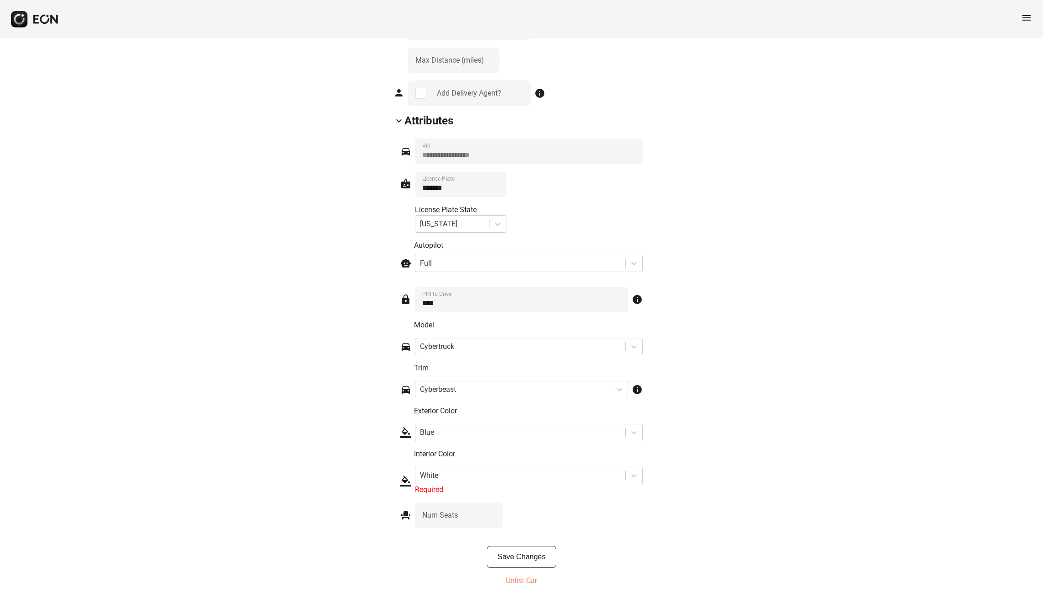
scroll to position [1161, 0]
click at [633, 476] on icon at bounding box center [633, 475] width 5 height 3
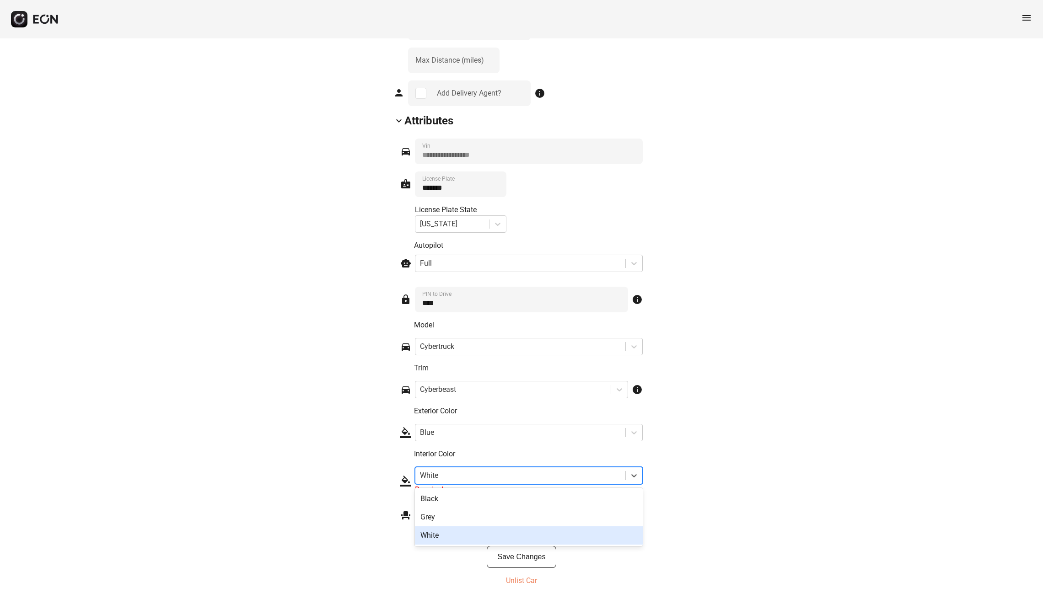
click at [595, 536] on div "White" at bounding box center [529, 535] width 228 height 18
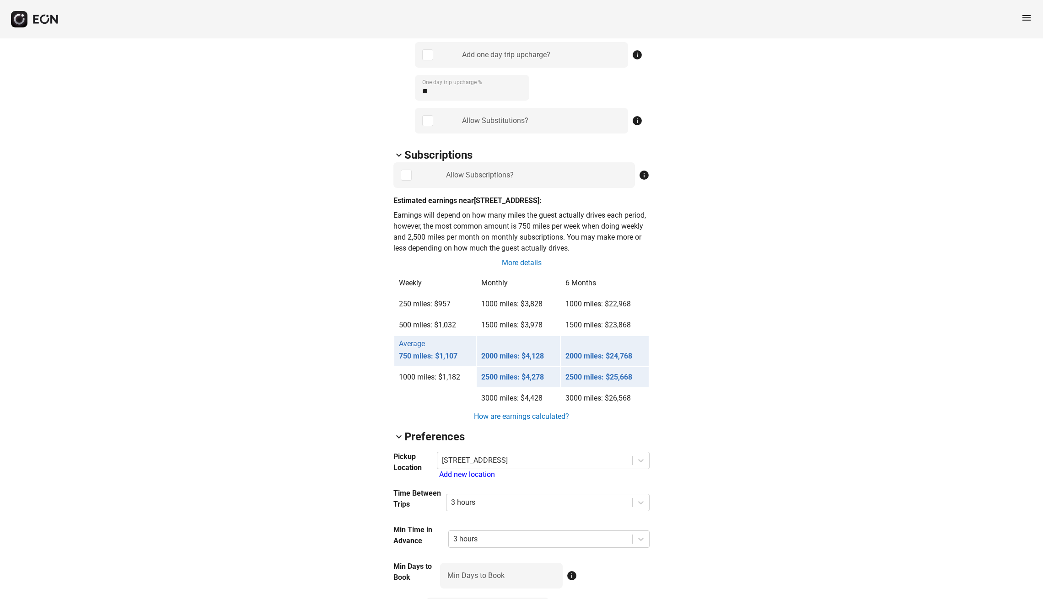
scroll to position [545, 0]
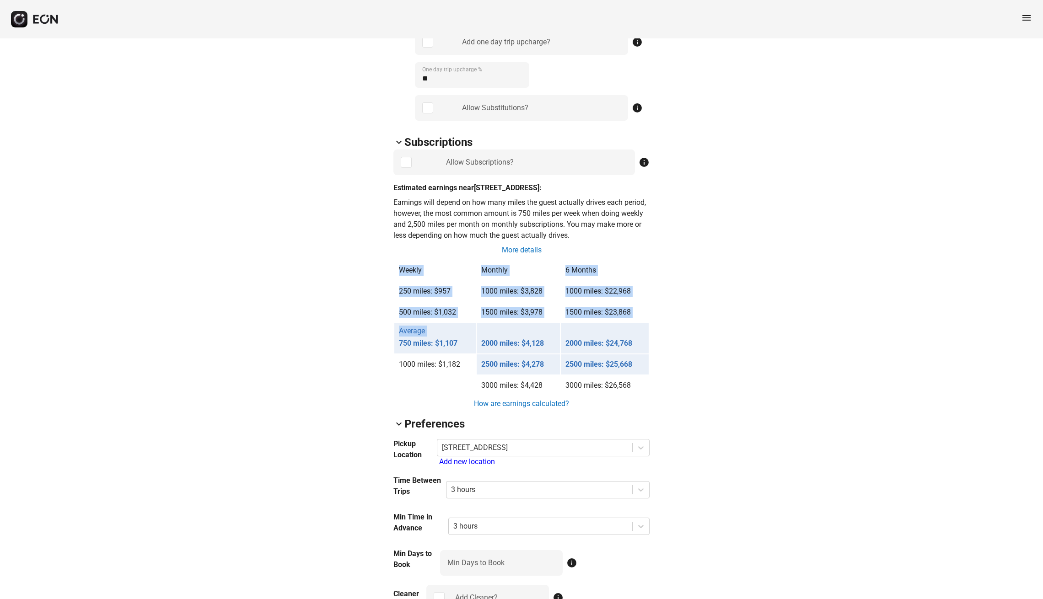
drag, startPoint x: 445, startPoint y: 348, endPoint x: 674, endPoint y: 390, distance: 232.0
click at [674, 390] on div "arrow_back_ios 528914C [US_VEHICLE_IDENTIFICATION_NUMBER] 94% 16084 lock Lock l…" at bounding box center [521, 342] width 1043 height 1698
drag, startPoint x: 666, startPoint y: 402, endPoint x: 624, endPoint y: 293, distance: 117.1
click at [624, 293] on div "arrow_back_ios 528914C [US_VEHICLE_IDENTIFICATION_NUMBER] 94% 16084 lock Lock l…" at bounding box center [521, 342] width 1043 height 1698
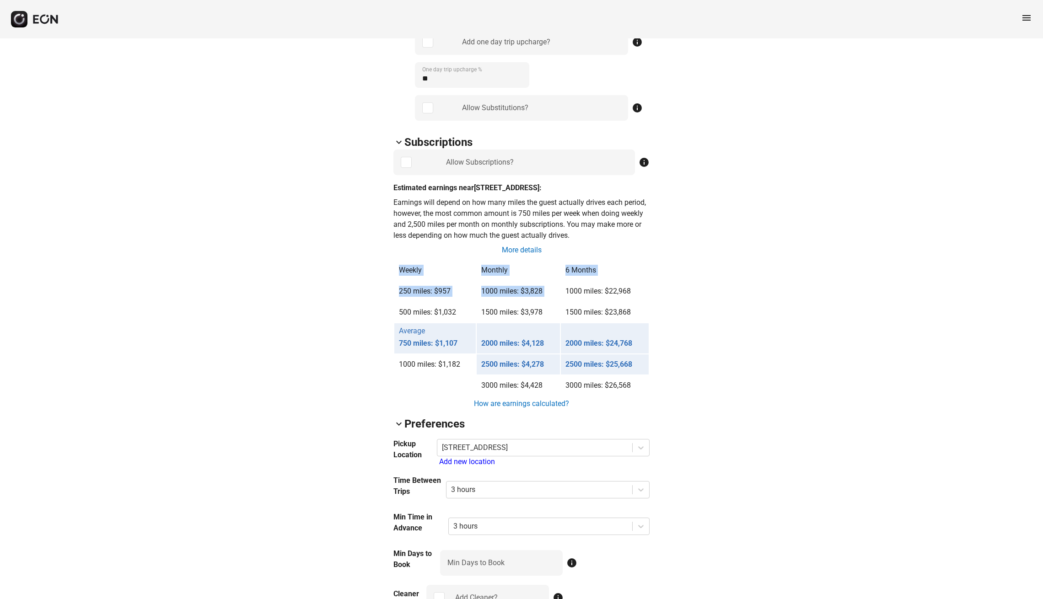
click at [624, 293] on td "1000 miles: $22,968" at bounding box center [605, 291] width 88 height 20
click at [490, 409] on link "How are earnings calculated?" at bounding box center [521, 403] width 97 height 11
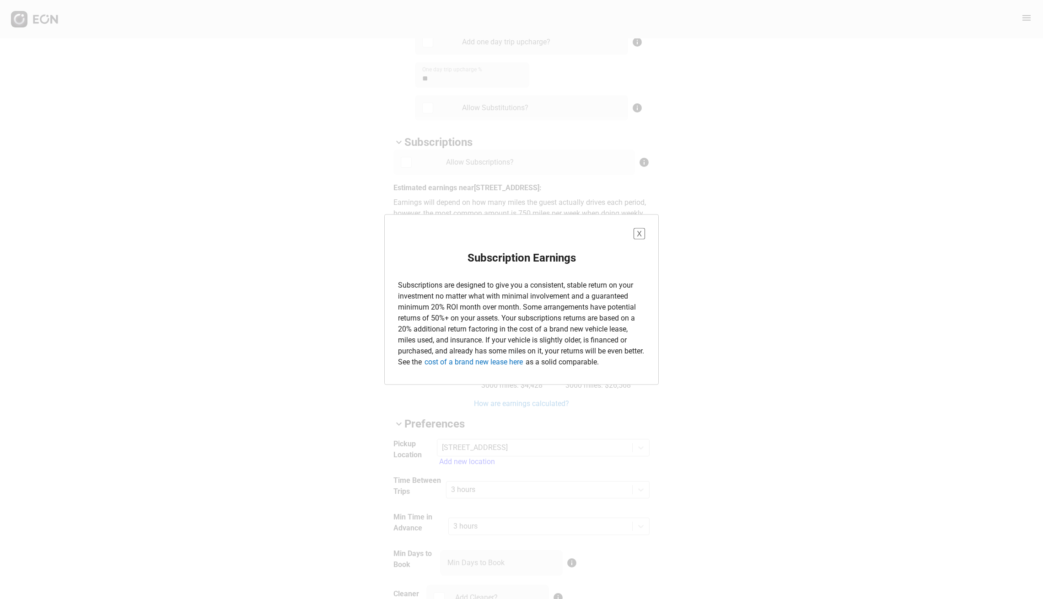
click at [641, 228] on button "X" at bounding box center [638, 233] width 11 height 11
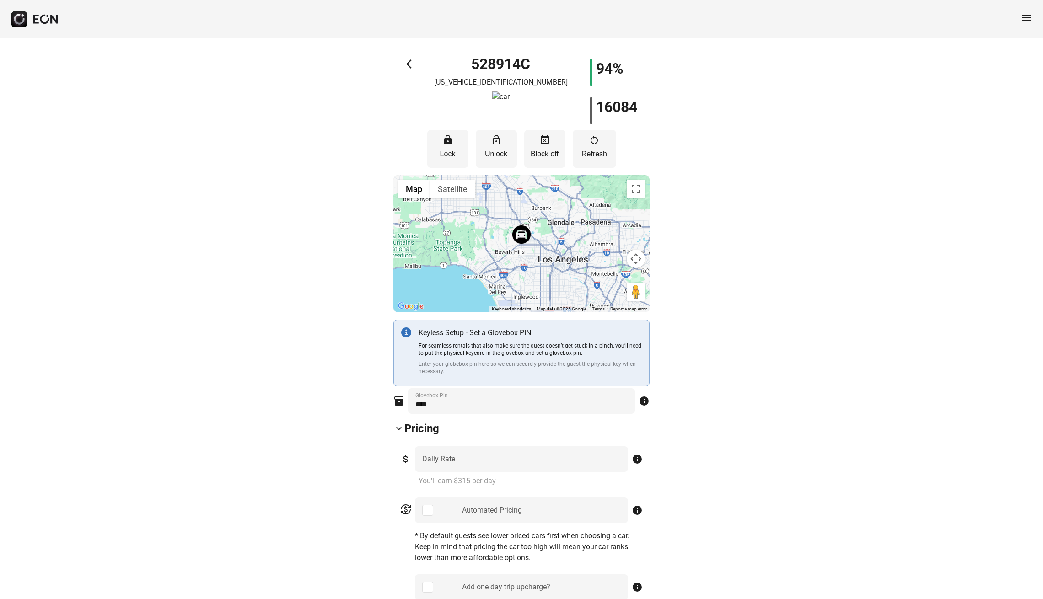
scroll to position [0, 0]
click at [588, 147] on button "restart_alt Refresh" at bounding box center [594, 149] width 43 height 38
click at [407, 70] on button "arrow_back_ios" at bounding box center [408, 66] width 5 height 14
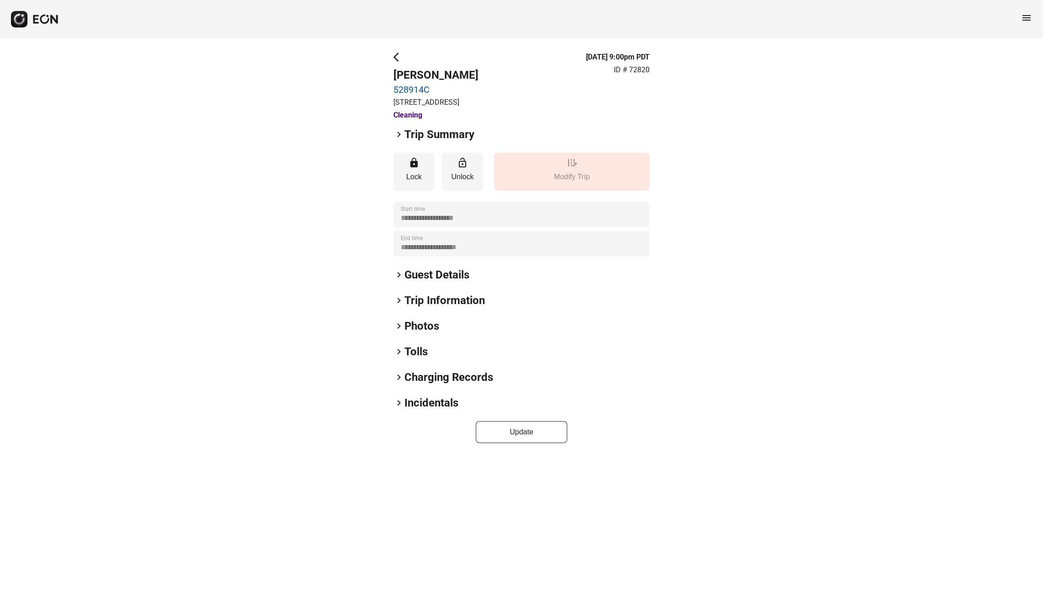
click at [445, 282] on h2 "Guest Details" at bounding box center [436, 275] width 65 height 15
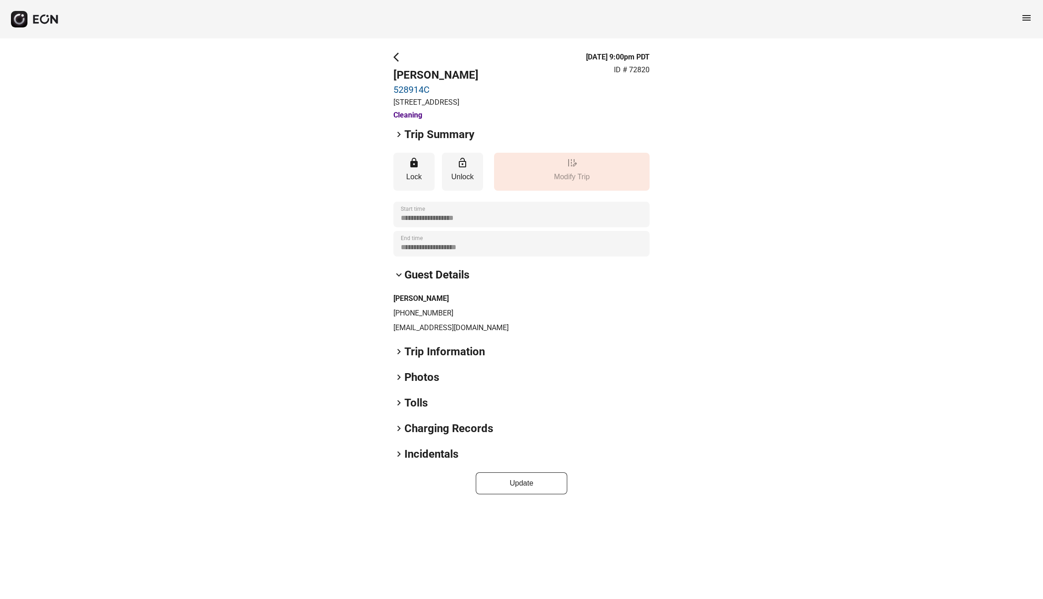
click at [396, 140] on span "keyboard_arrow_right" at bounding box center [398, 134] width 11 height 11
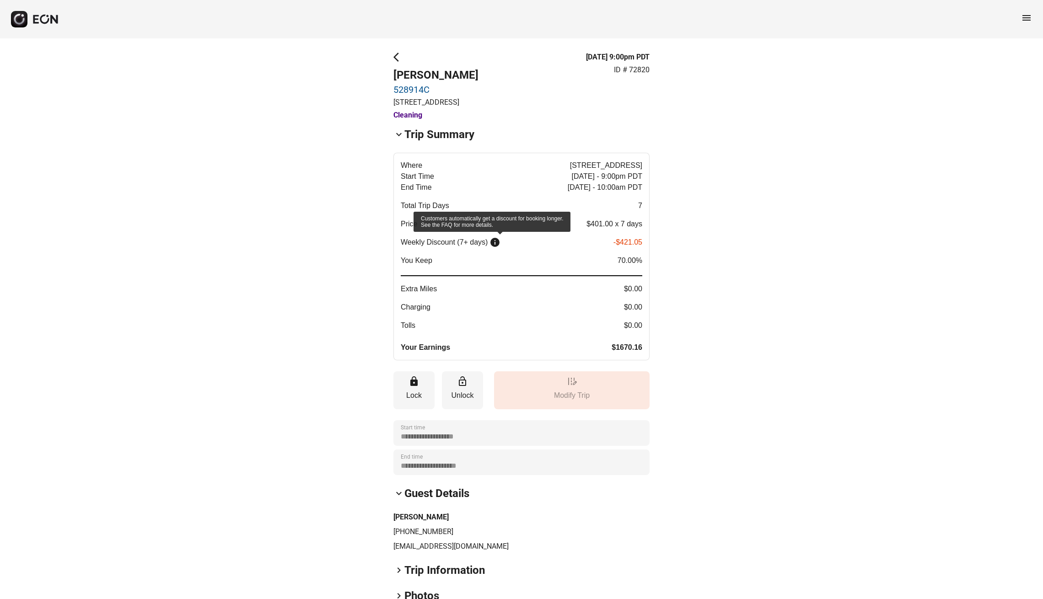
click at [499, 248] on span "info" at bounding box center [494, 242] width 11 height 11
click at [498, 248] on span "info" at bounding box center [494, 242] width 11 height 11
drag, startPoint x: 491, startPoint y: 280, endPoint x: 644, endPoint y: 295, distance: 154.4
click at [644, 295] on button "Where [STREET_ADDRESS] Start Time [DATE] - 9:00pm PDT End Time [DATE] - 10:00am…" at bounding box center [521, 257] width 256 height 208
drag, startPoint x: 631, startPoint y: 306, endPoint x: 632, endPoint y: 281, distance: 25.6
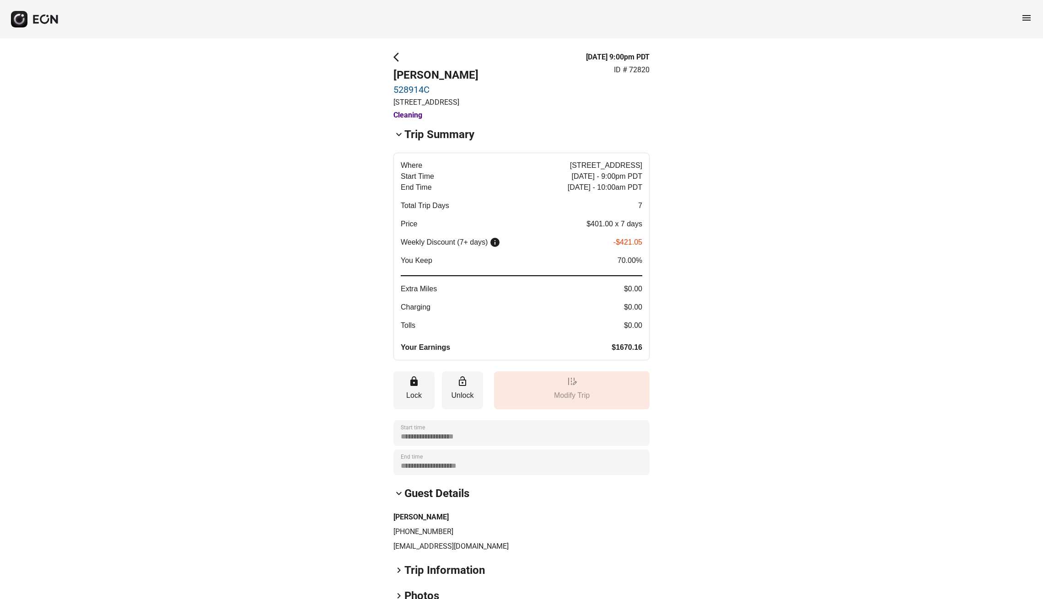
click at [632, 281] on div "Where [STREET_ADDRESS] Start Time [DATE] - 9:00pm PDT End Time [DATE] - 10:00am…" at bounding box center [521, 256] width 241 height 193
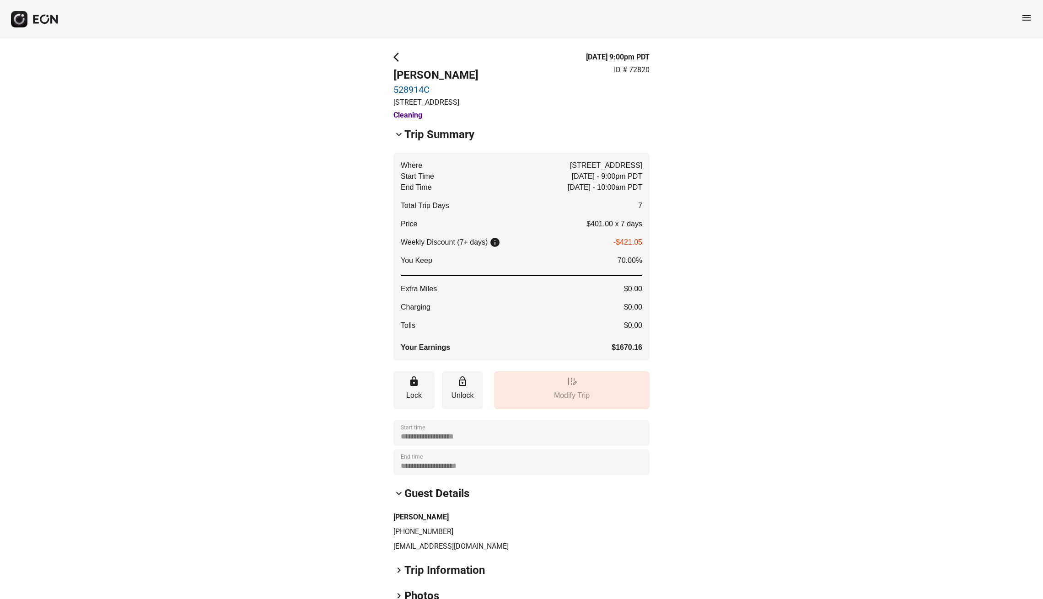
click at [410, 121] on h3 "Cleaning" at bounding box center [435, 115] width 85 height 11
click at [399, 140] on span "keyboard_arrow_down" at bounding box center [398, 134] width 11 height 11
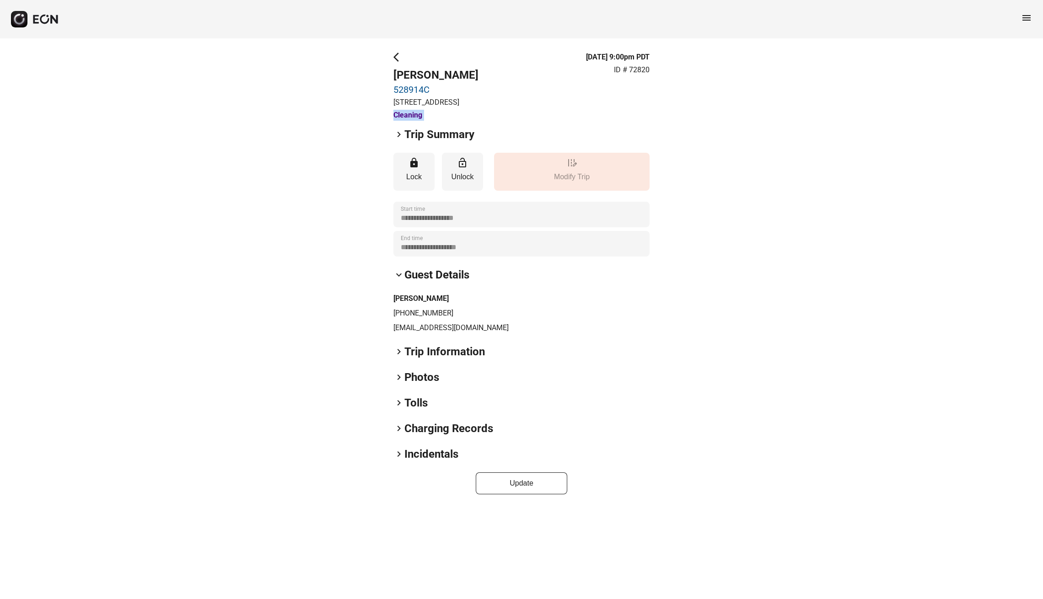
click at [399, 140] on span "keyboard_arrow_right" at bounding box center [398, 134] width 11 height 11
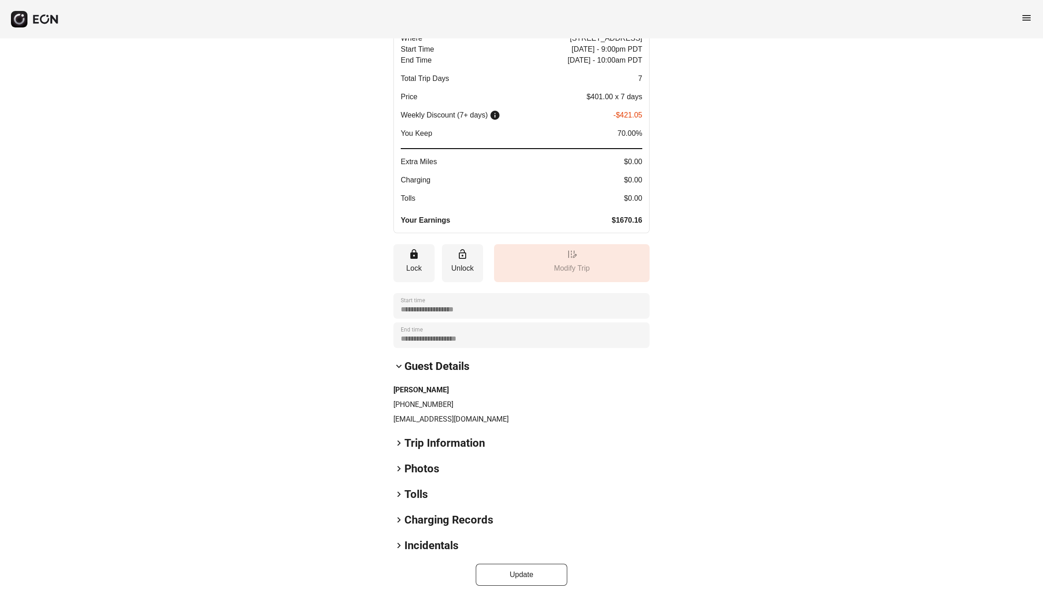
scroll to position [138, 0]
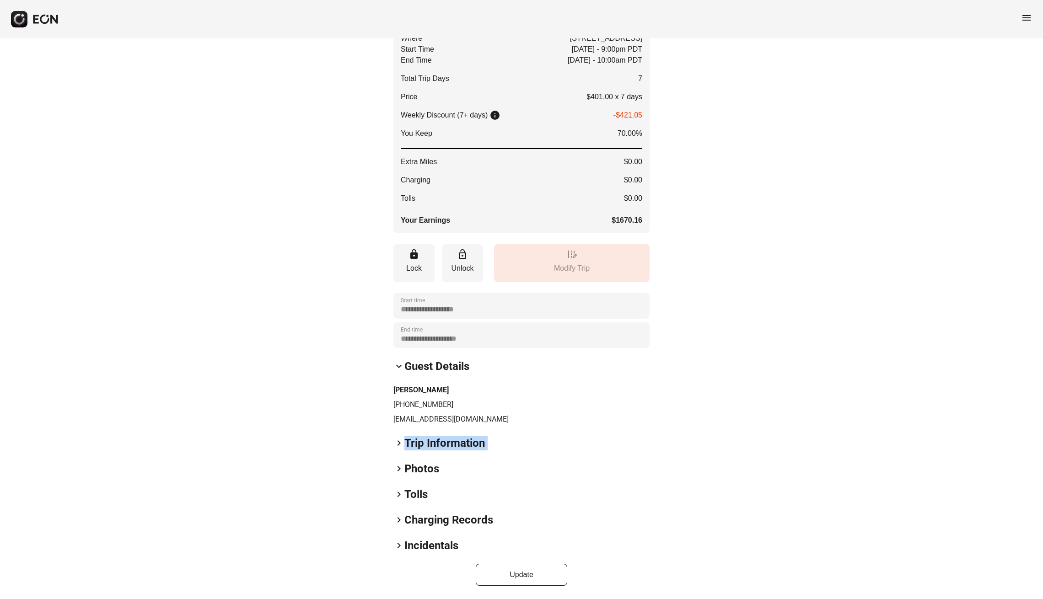
click at [399, 442] on span "keyboard_arrow_right" at bounding box center [398, 443] width 11 height 11
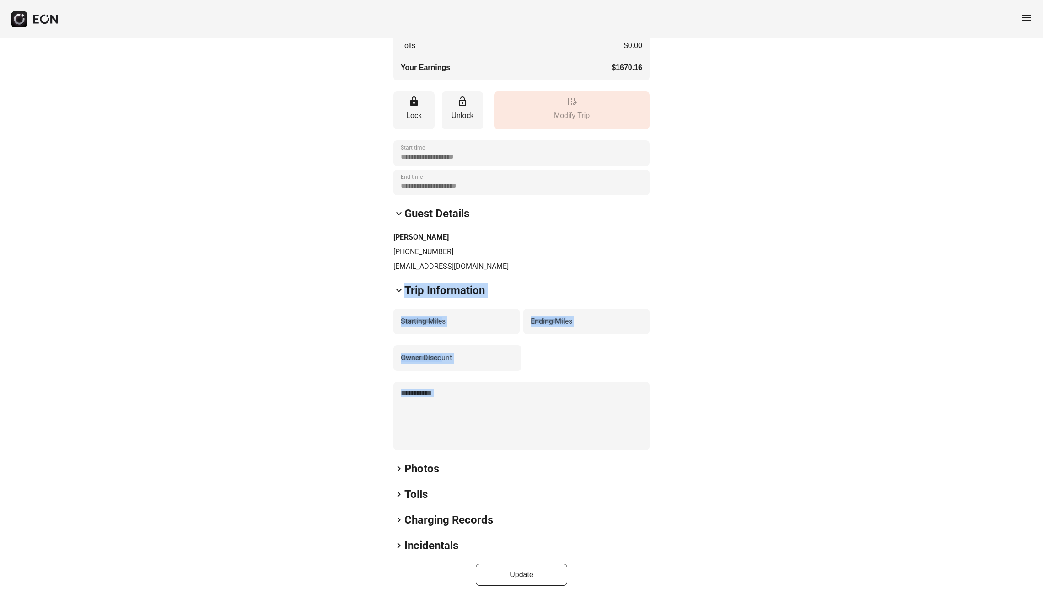
scroll to position [290, 0]
click at [396, 471] on span "keyboard_arrow_right" at bounding box center [398, 468] width 11 height 11
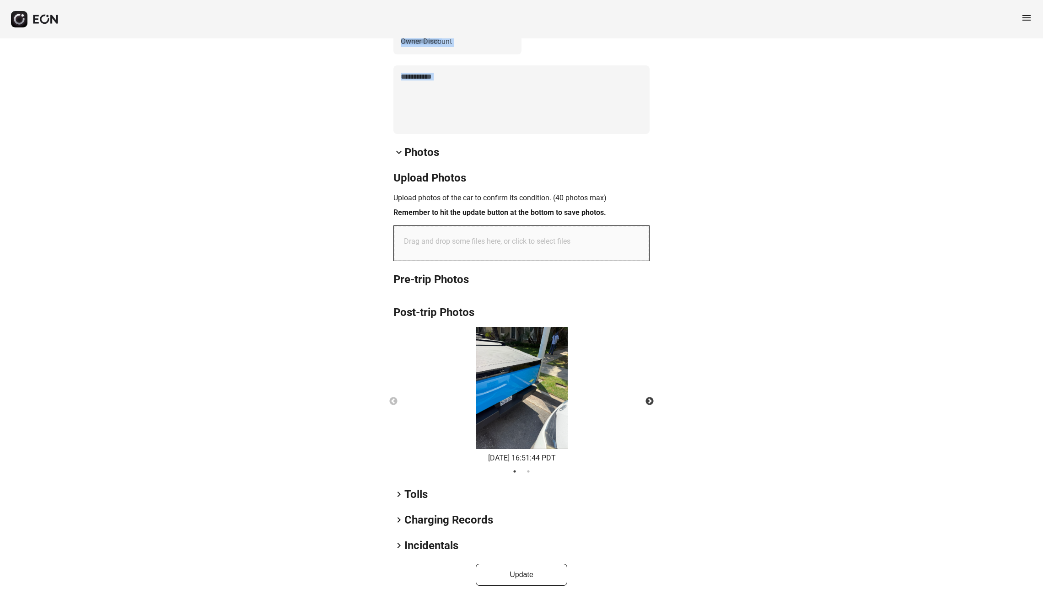
scroll to position [606, 0]
click at [405, 491] on h2 "Tolls" at bounding box center [415, 494] width 23 height 15
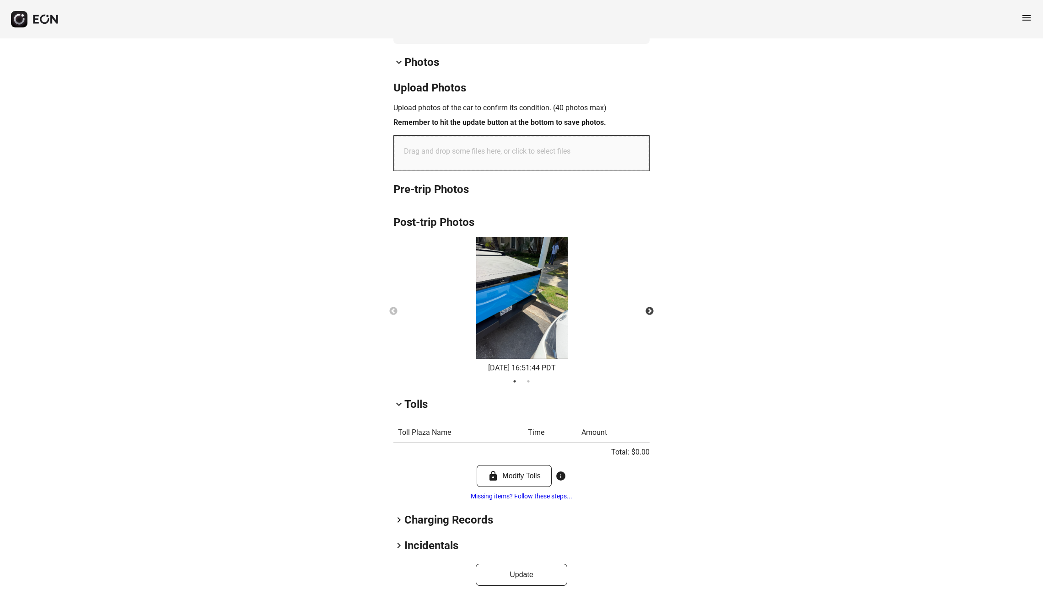
scroll to position [697, 0]
click at [396, 522] on span "keyboard_arrow_right" at bounding box center [398, 520] width 11 height 11
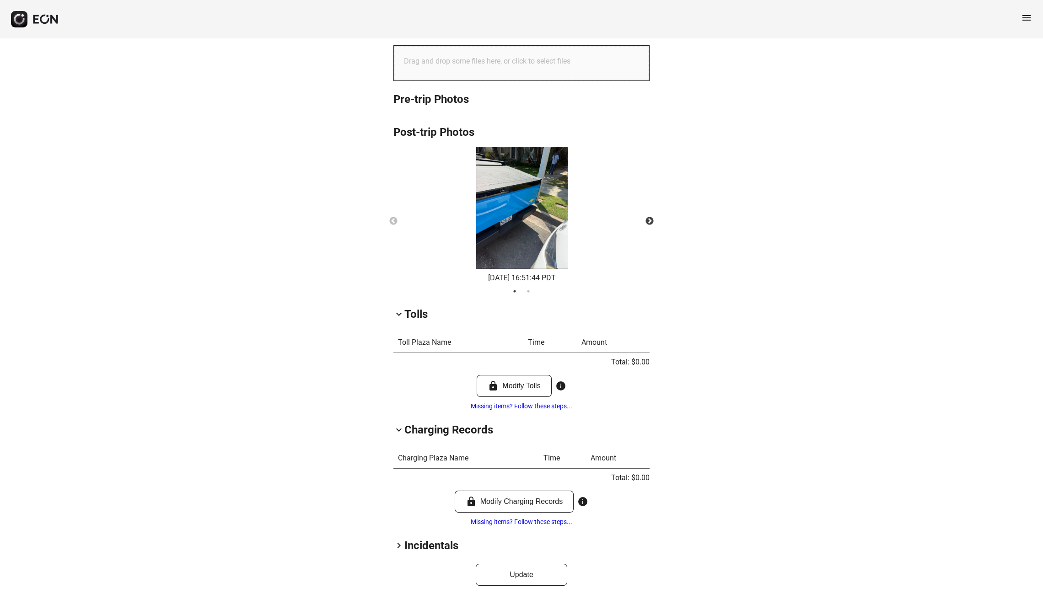
scroll to position [787, 0]
click at [398, 551] on span "keyboard_arrow_right" at bounding box center [398, 545] width 11 height 11
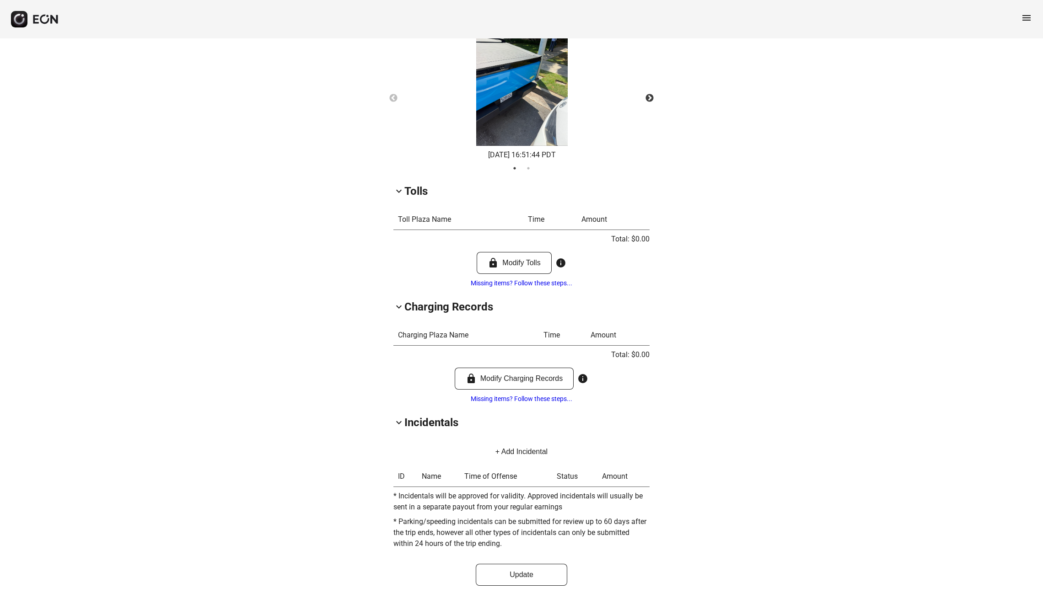
scroll to position [910, 0]
click at [495, 573] on button "Update" at bounding box center [521, 575] width 91 height 22
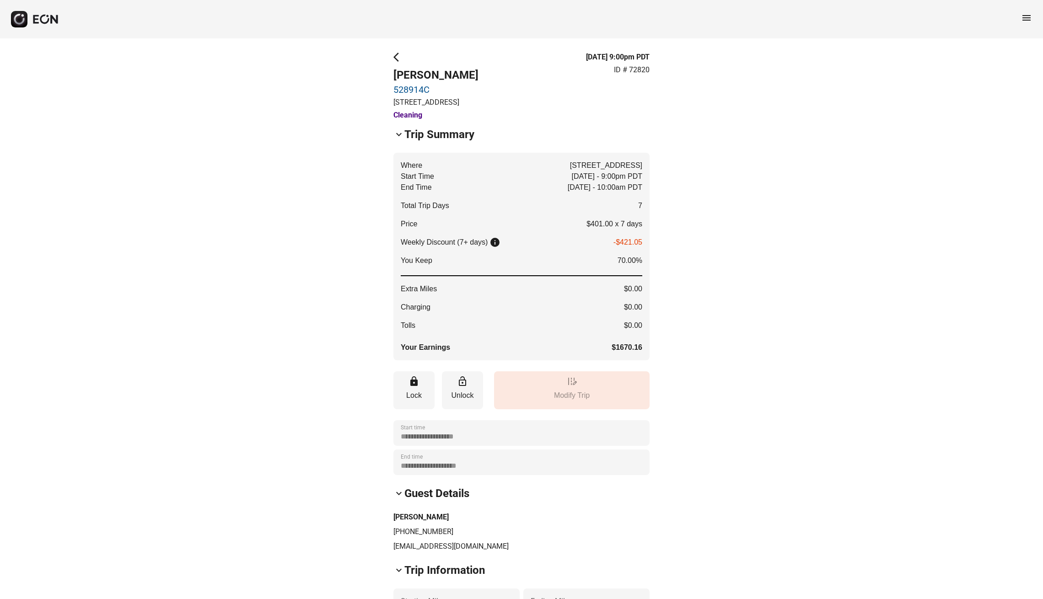
scroll to position [0, 0]
click at [1025, 9] on div "menu" at bounding box center [521, 19] width 1043 height 38
click at [1025, 15] on span "menu" at bounding box center [1026, 17] width 11 height 11
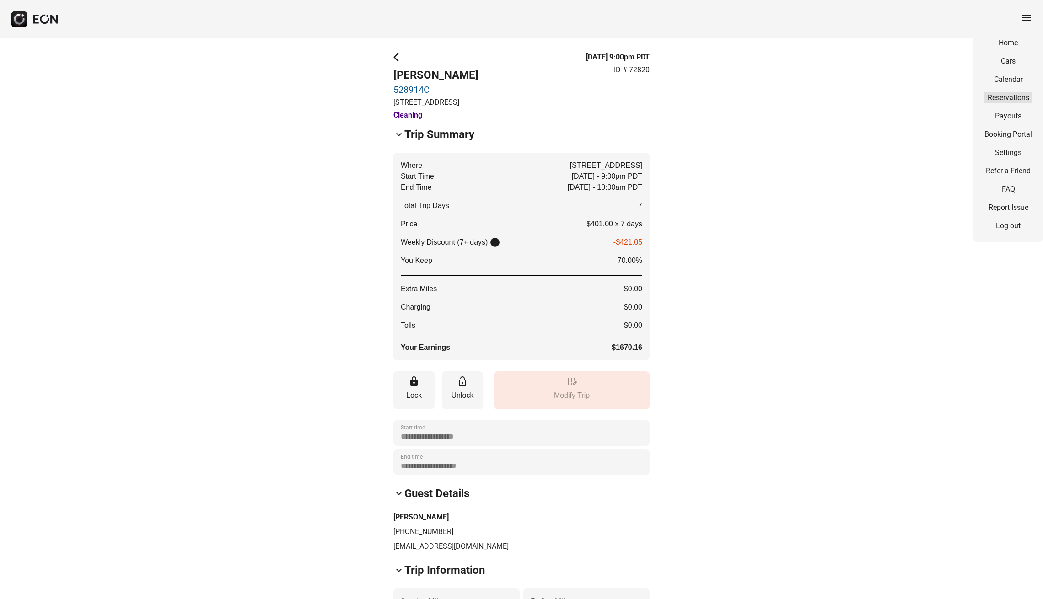
click at [1003, 99] on link "Reservations" at bounding box center [1008, 97] width 48 height 11
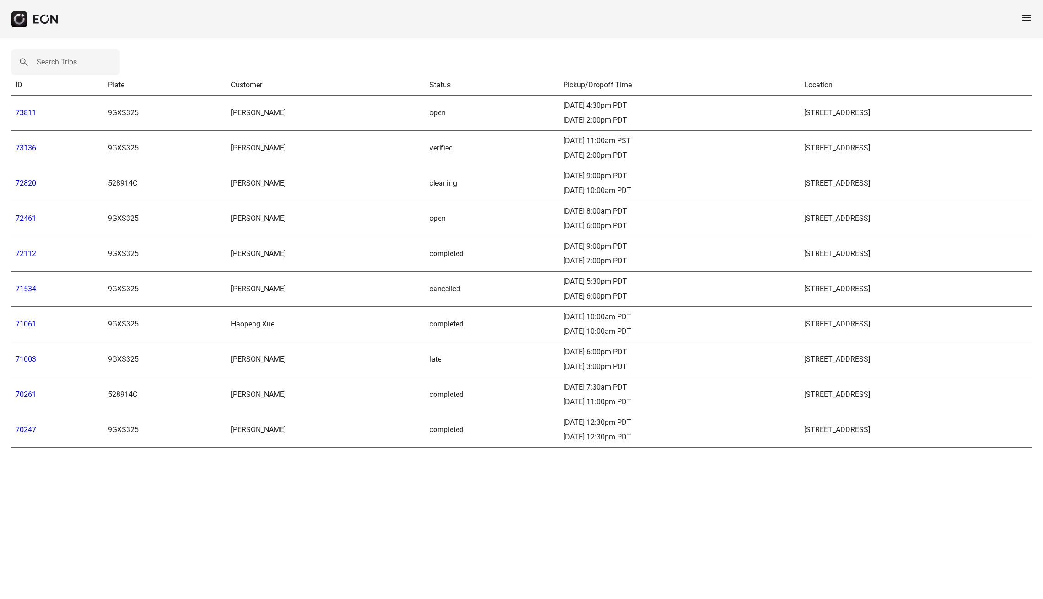
click at [799, 370] on td "[STREET_ADDRESS]" at bounding box center [915, 359] width 232 height 35
click at [425, 359] on td "late" at bounding box center [491, 359] width 133 height 35
click at [425, 363] on td "late" at bounding box center [491, 359] width 133 height 35
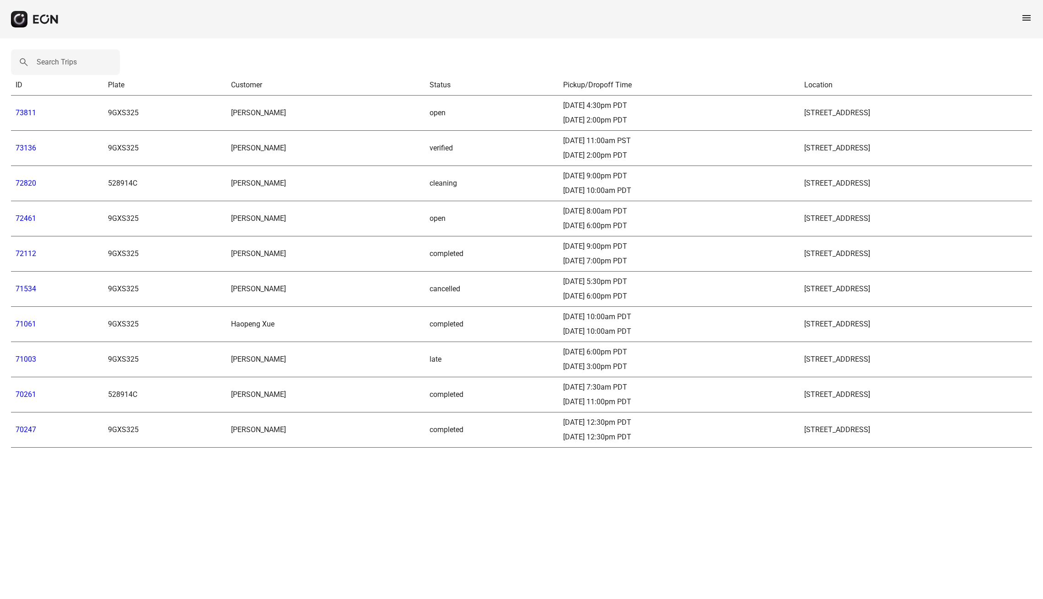
click at [425, 311] on td "completed" at bounding box center [491, 324] width 133 height 35
click at [425, 286] on td "cancelled" at bounding box center [491, 289] width 133 height 35
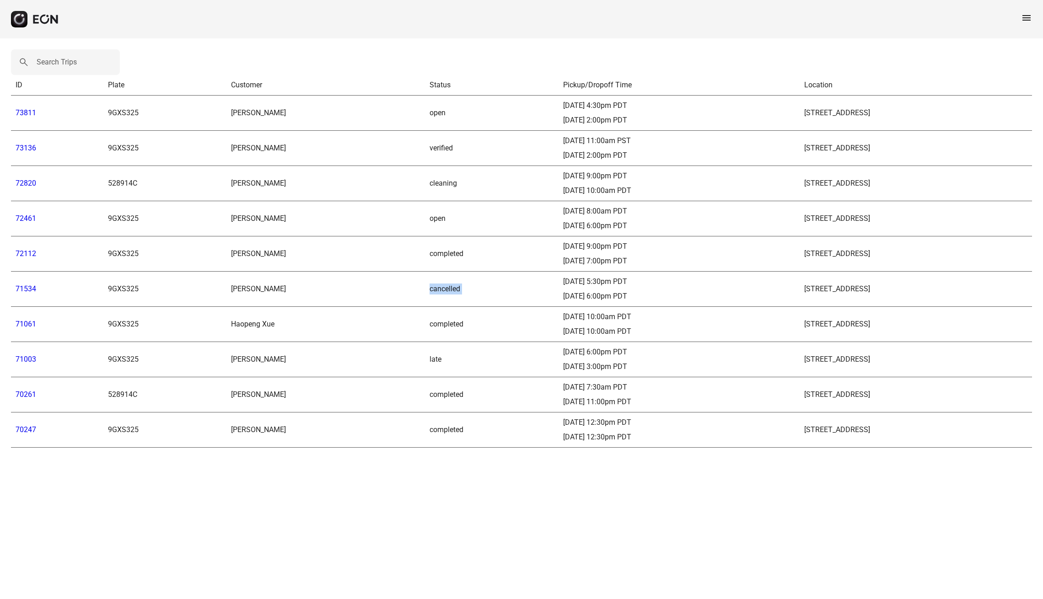
click at [425, 304] on td "cancelled" at bounding box center [491, 289] width 133 height 35
click at [563, 292] on div "[DATE] 6:00pm PDT" at bounding box center [679, 296] width 232 height 11
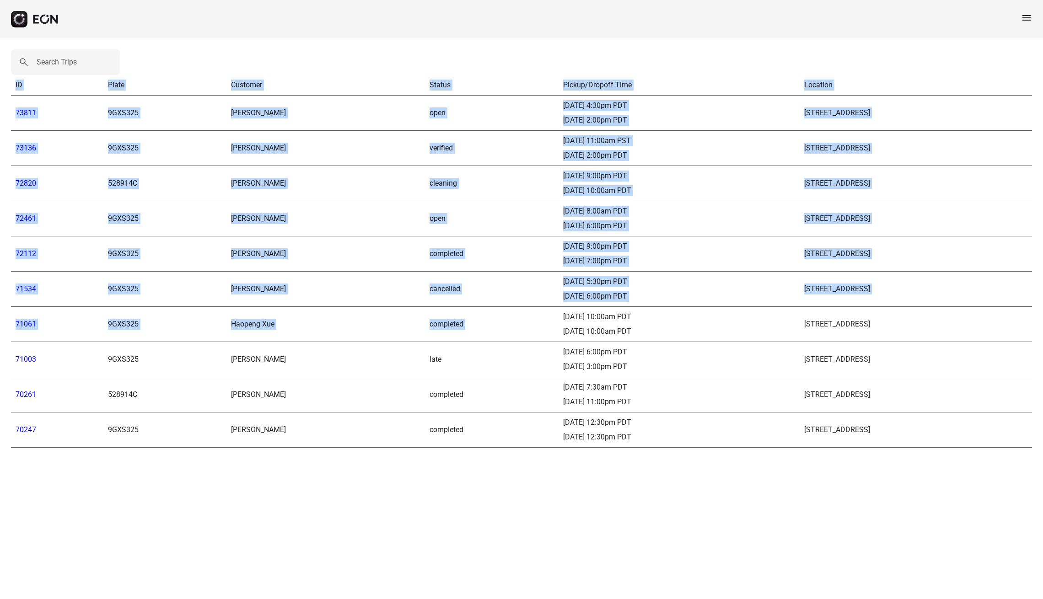
drag, startPoint x: 9, startPoint y: 284, endPoint x: 477, endPoint y: 298, distance: 468.6
click at [486, 305] on div "Search Trips ID Plate Customer Status Pickup/Dropoff Time Location 73811 9GXS32…" at bounding box center [521, 248] width 1043 height 420
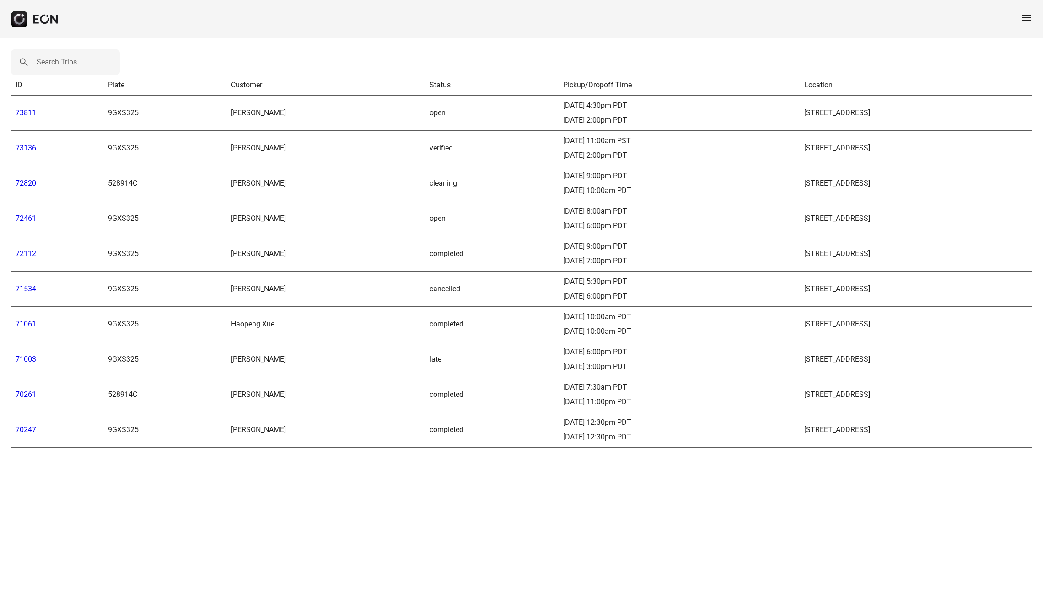
click at [563, 350] on div "[DATE] 6:00pm PDT" at bounding box center [679, 352] width 232 height 11
click at [563, 300] on div "[DATE] 6:00pm PDT" at bounding box center [679, 296] width 232 height 11
drag, startPoint x: 806, startPoint y: 293, endPoint x: 613, endPoint y: 266, distance: 194.8
click at [613, 266] on tbody "73811 9GXS325 [PERSON_NAME] open [DATE] 4:30pm PDT [DATE] 2:00pm PDT [STREET_AD…" at bounding box center [521, 272] width 1021 height 352
click at [1023, 21] on span "menu" at bounding box center [1026, 17] width 11 height 11
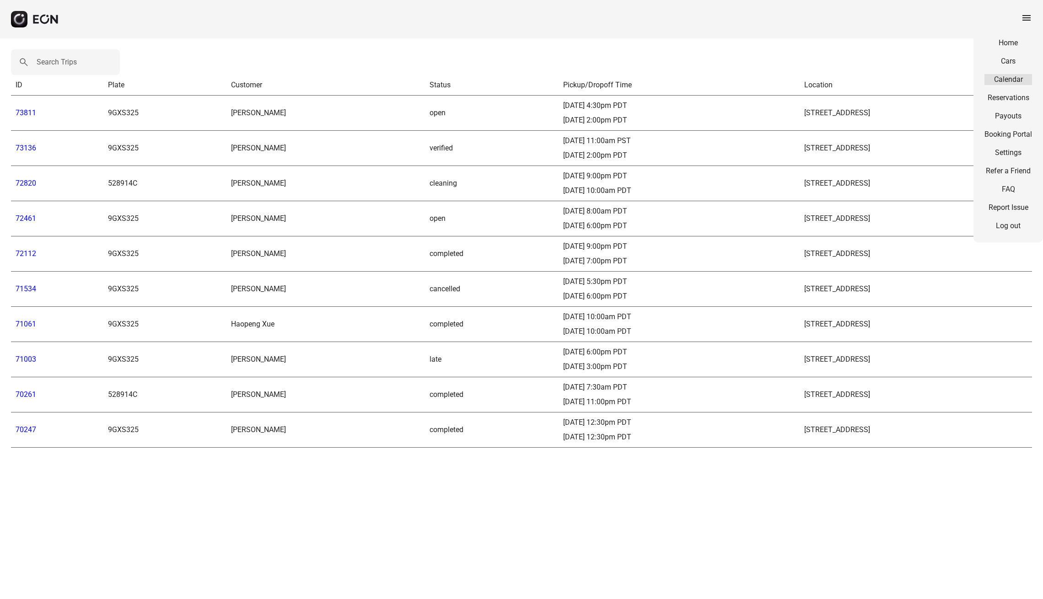
click at [998, 76] on link "Calendar" at bounding box center [1008, 79] width 48 height 11
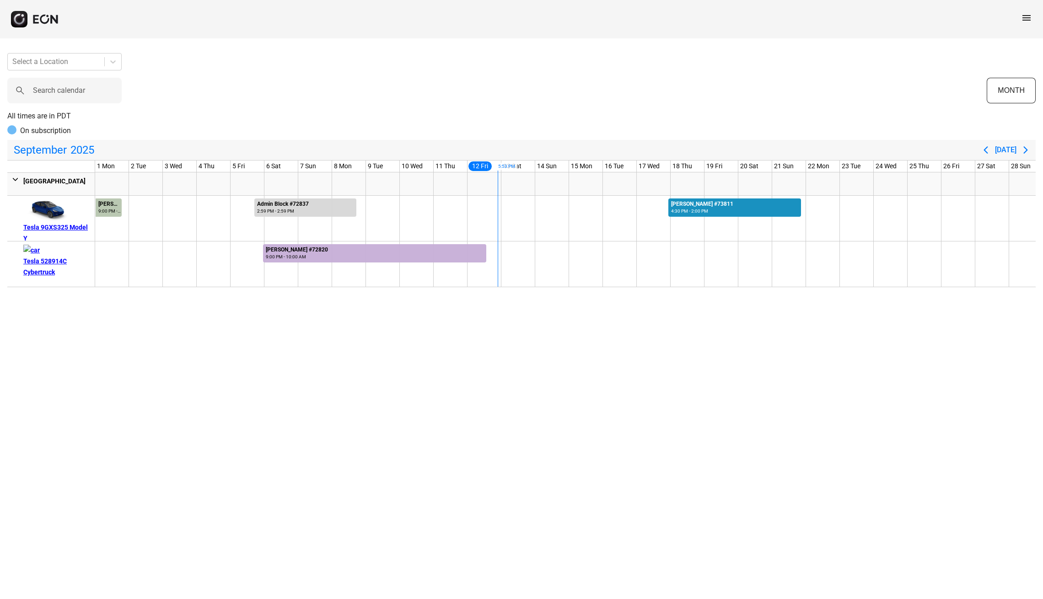
click at [728, 214] on div at bounding box center [734, 207] width 133 height 18
click at [741, 211] on div at bounding box center [734, 207] width 133 height 18
click at [677, 215] on div "4:30 PM - 2:00 PM" at bounding box center [702, 211] width 62 height 7
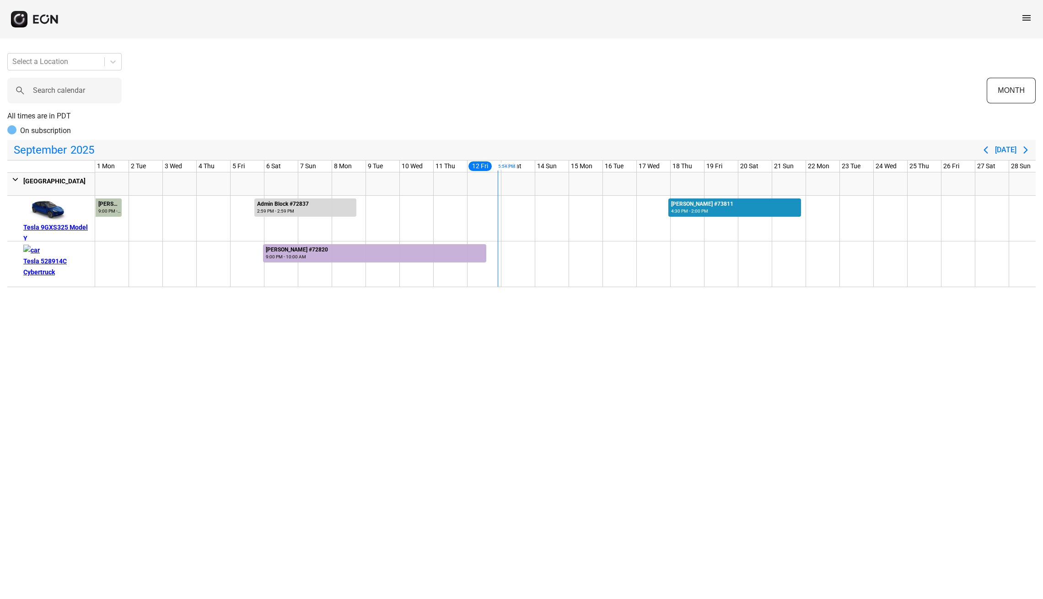
click at [677, 215] on div "4:30 PM - 2:00 PM" at bounding box center [702, 211] width 62 height 7
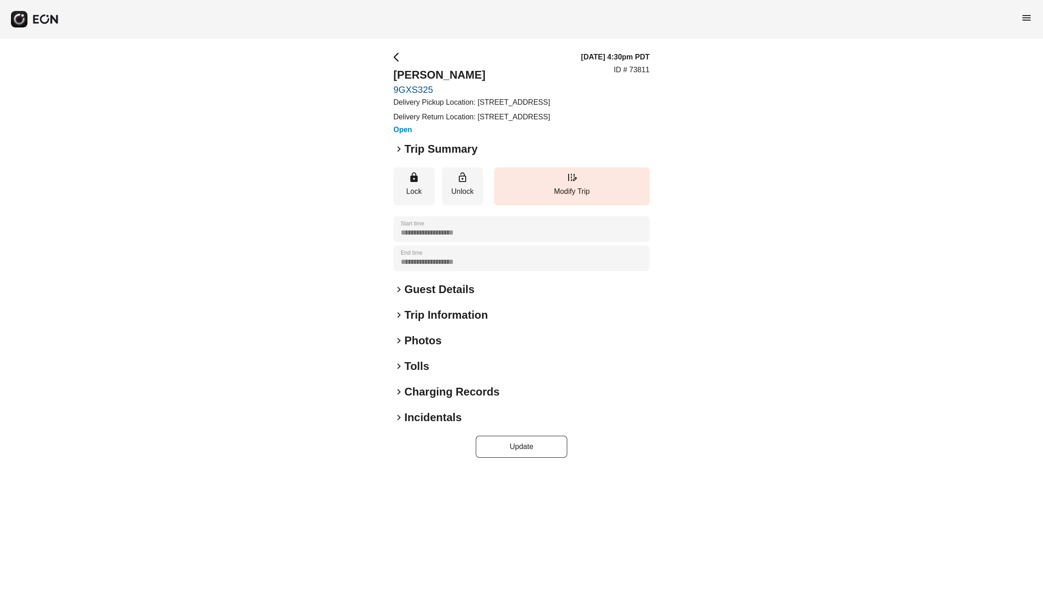
click at [603, 59] on h3 "09/17/25, 4:30pm PDT" at bounding box center [615, 57] width 69 height 11
